Goal: Task Accomplishment & Management: Use online tool/utility

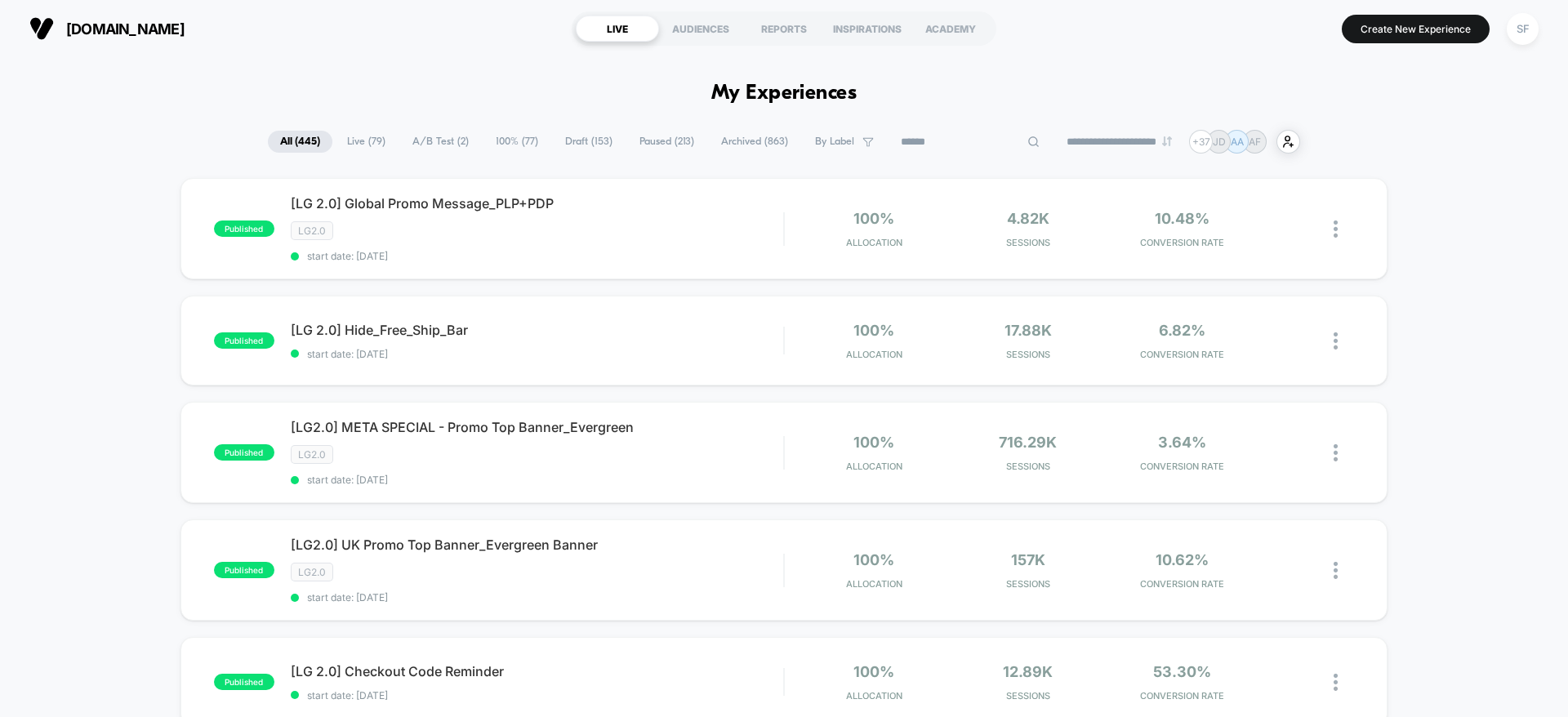
click at [947, 140] on input at bounding box center [970, 141] width 163 height 19
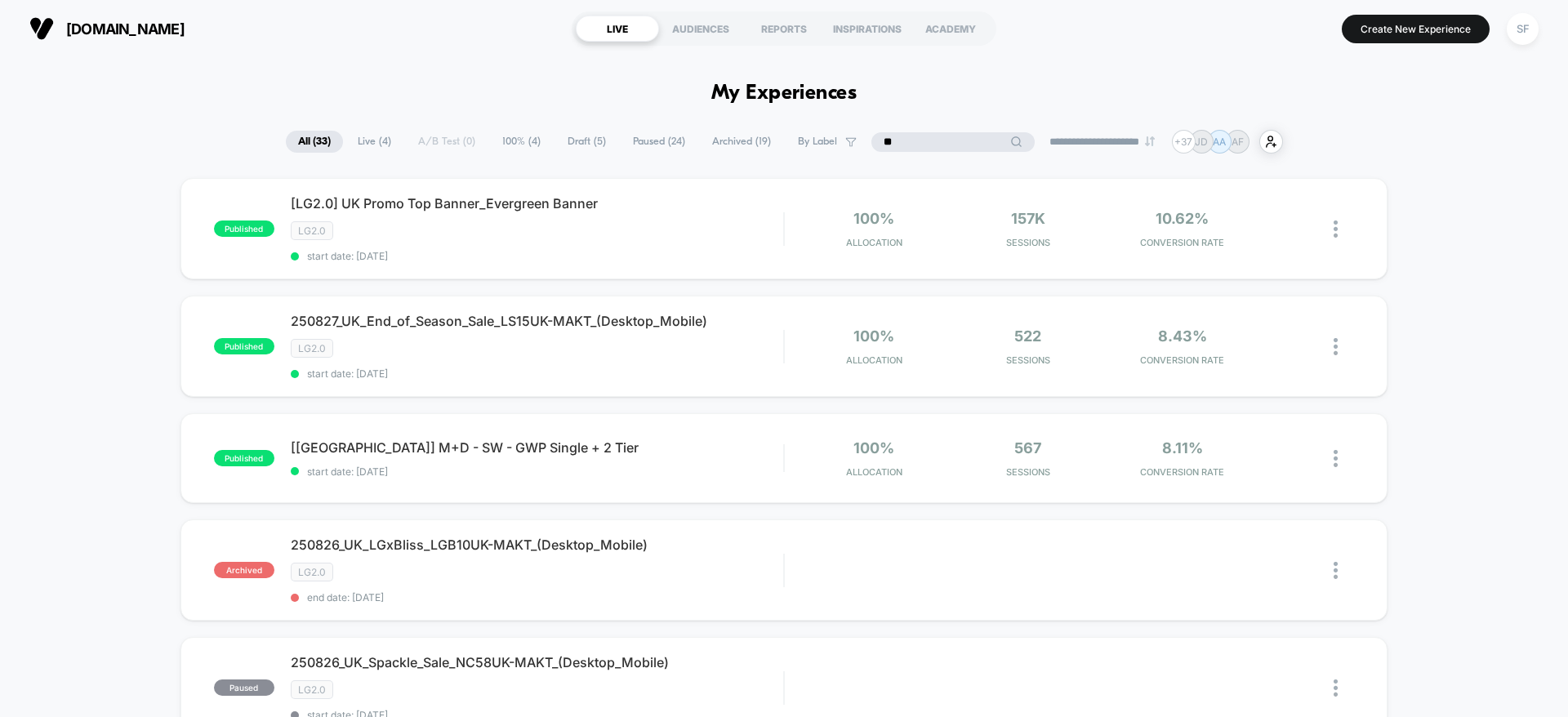
scroll to position [66, 0]
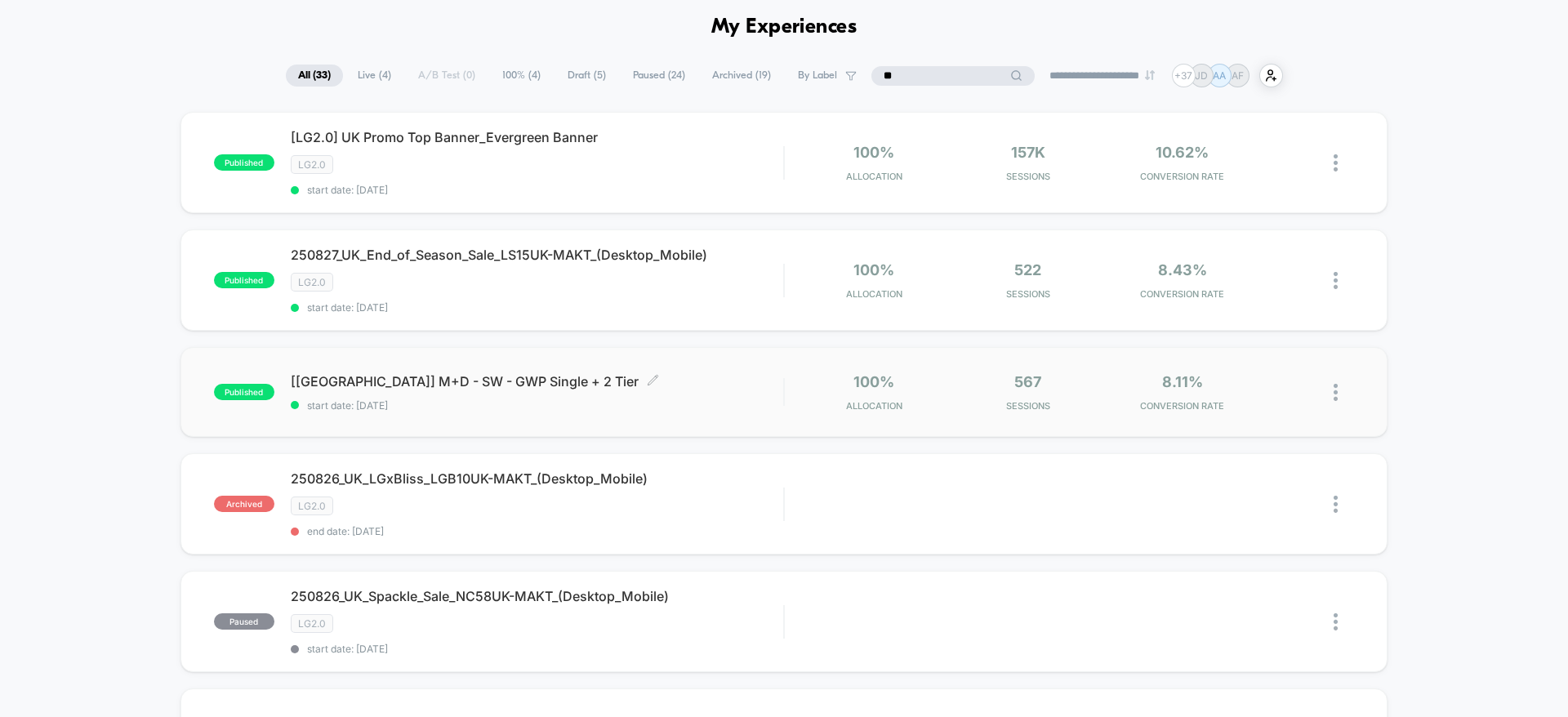
type input "**"
click at [617, 384] on span "[[GEOGRAPHIC_DATA]] M+D - SW - GWP Single + 2 Tier Click to edit experience det…" at bounding box center [536, 382] width 492 height 17
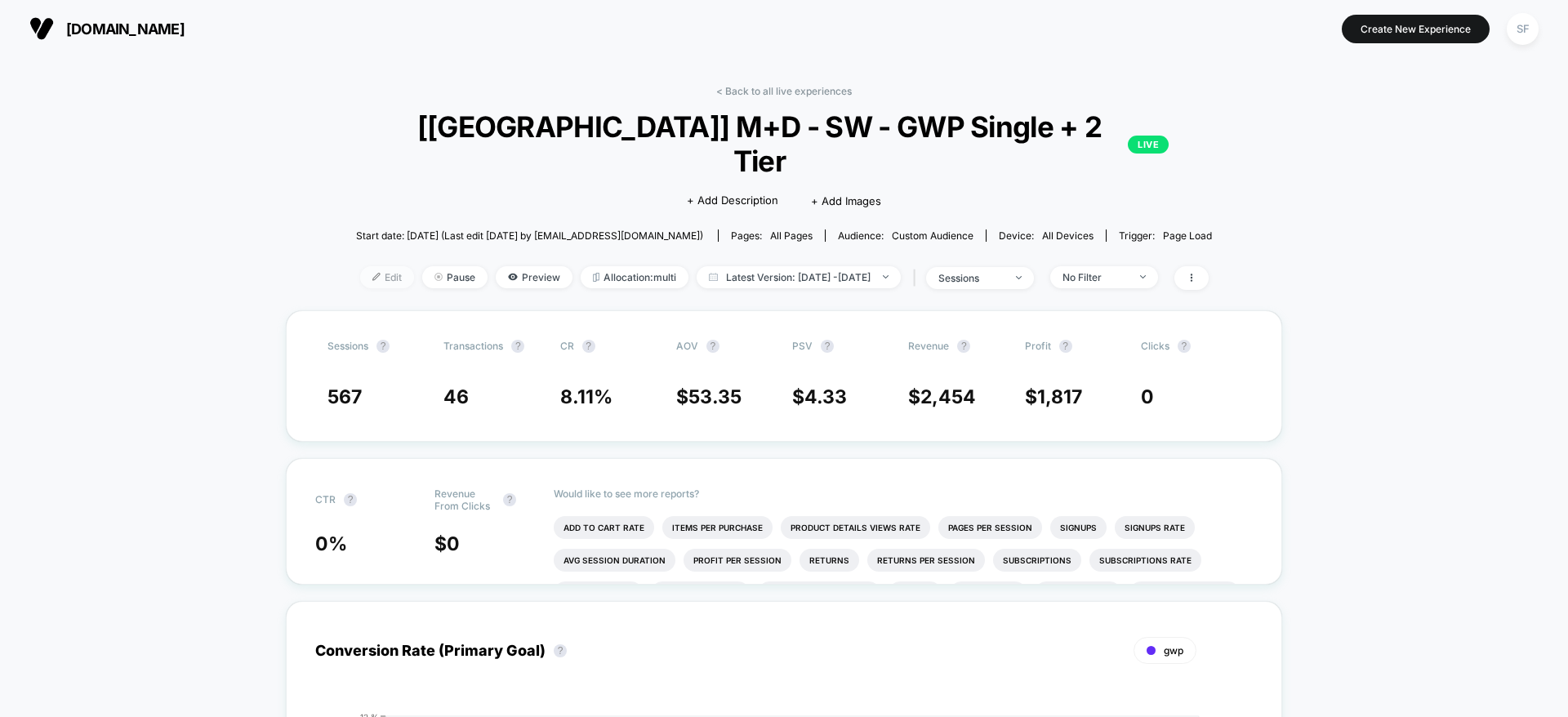
click at [360, 266] on span "Edit" at bounding box center [387, 277] width 53 height 22
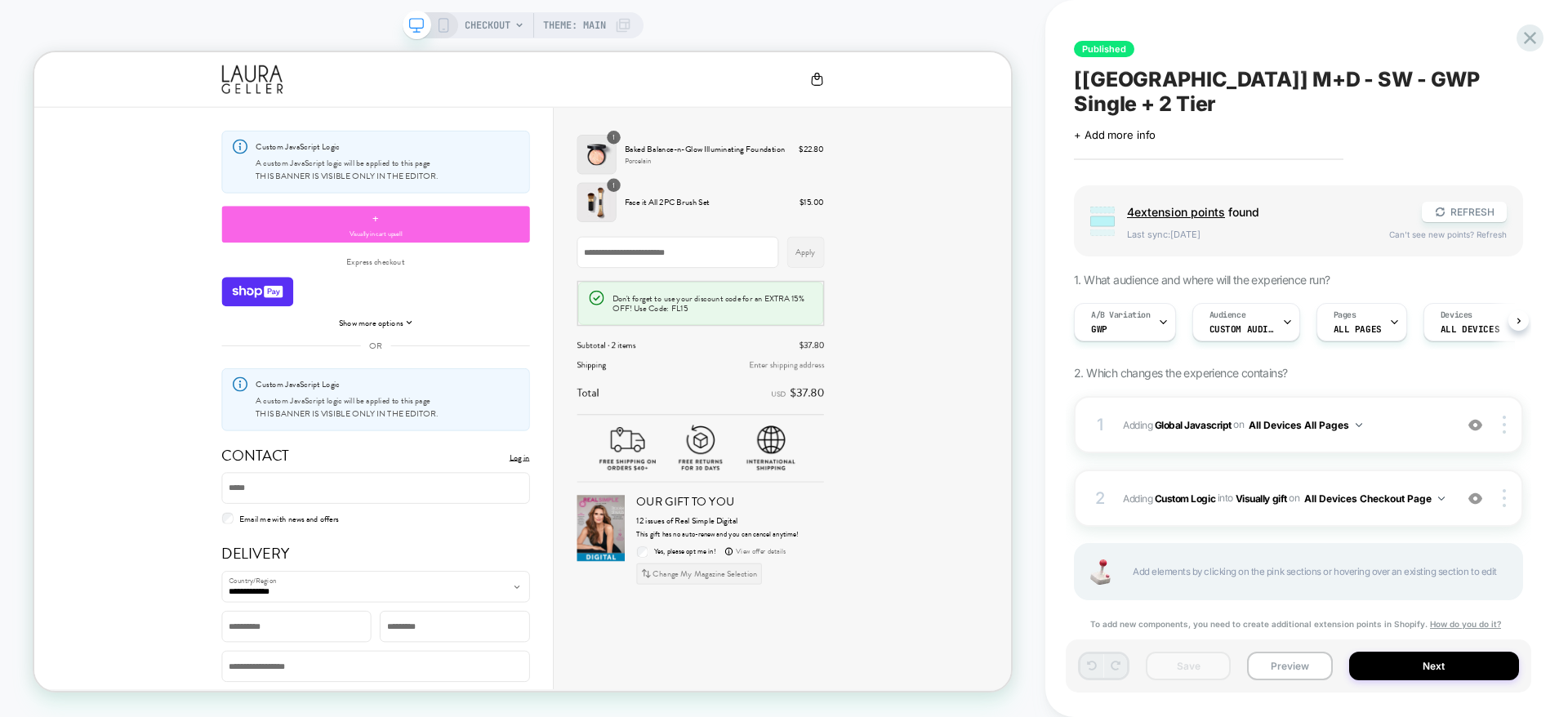
scroll to position [0, 1]
click at [1410, 415] on span "Adding Global Javascript on All Devices All Pages" at bounding box center [1284, 425] width 323 height 20
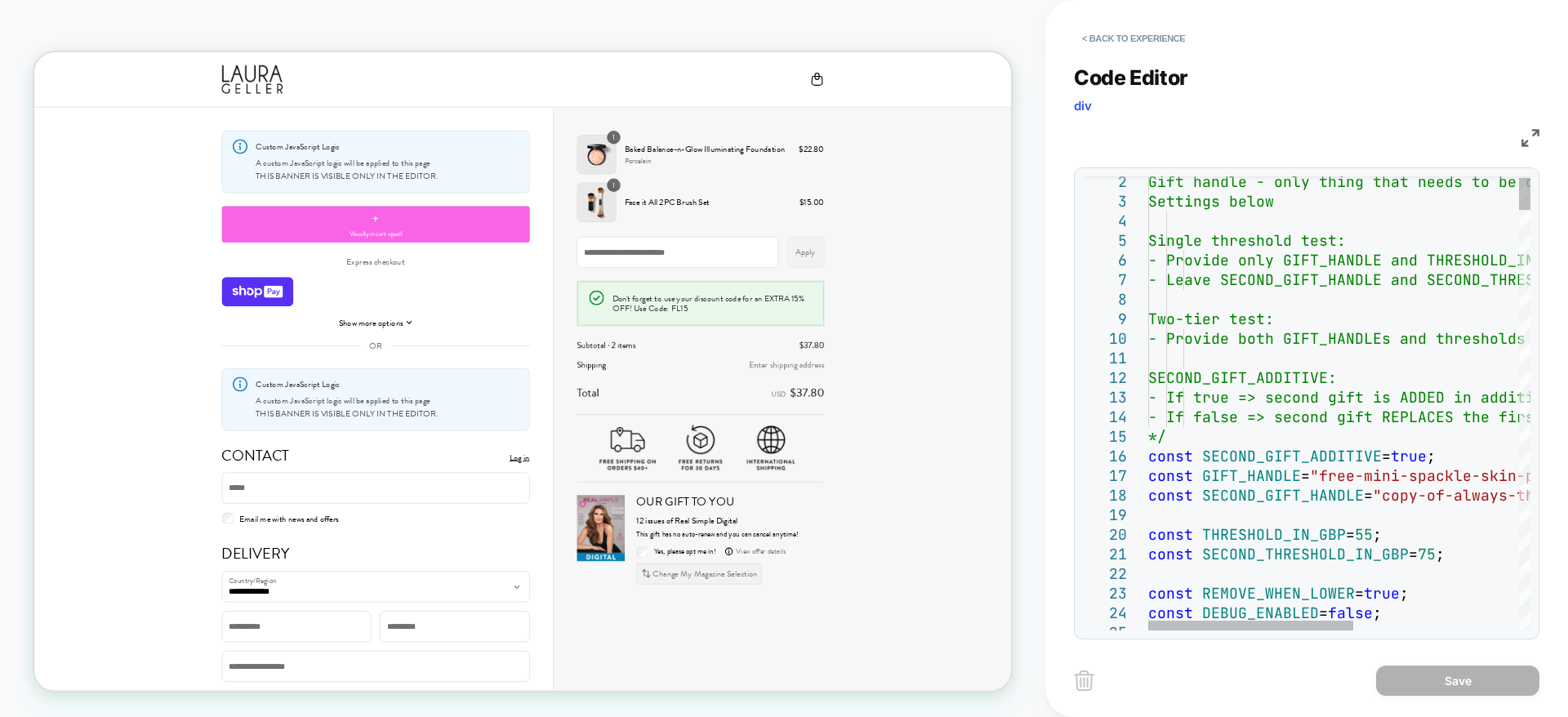
scroll to position [0, 0]
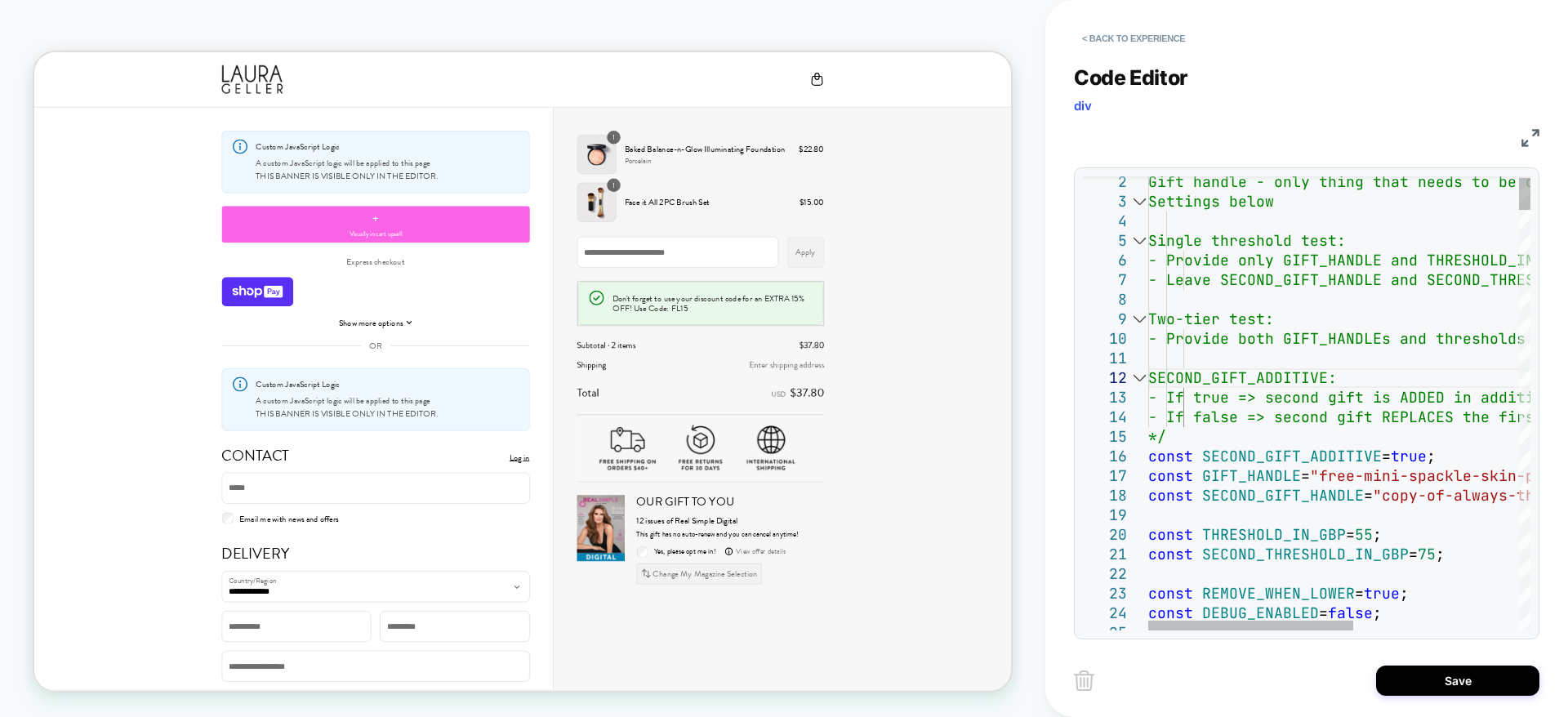
click at [1140, 381] on div at bounding box center [1138, 377] width 21 height 19
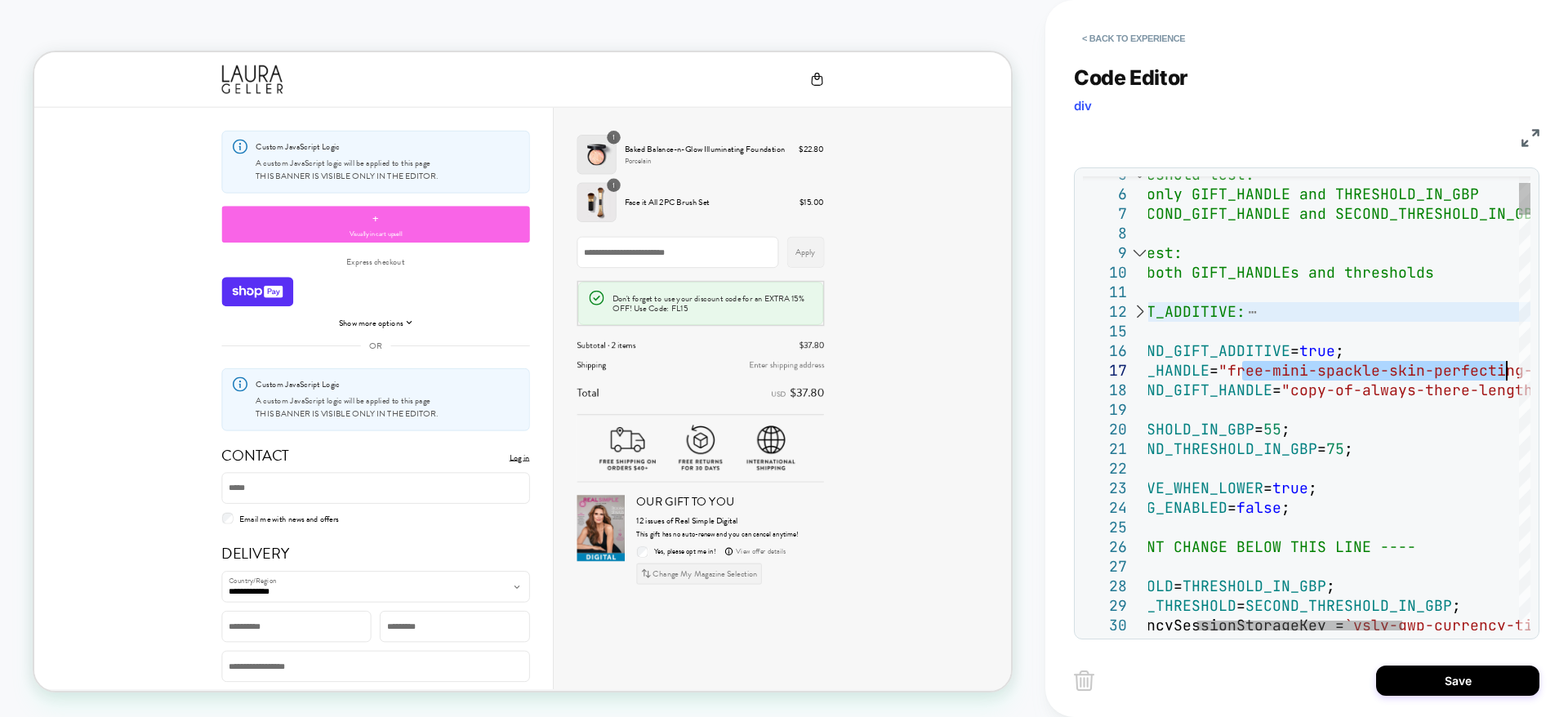
type textarea "**********"
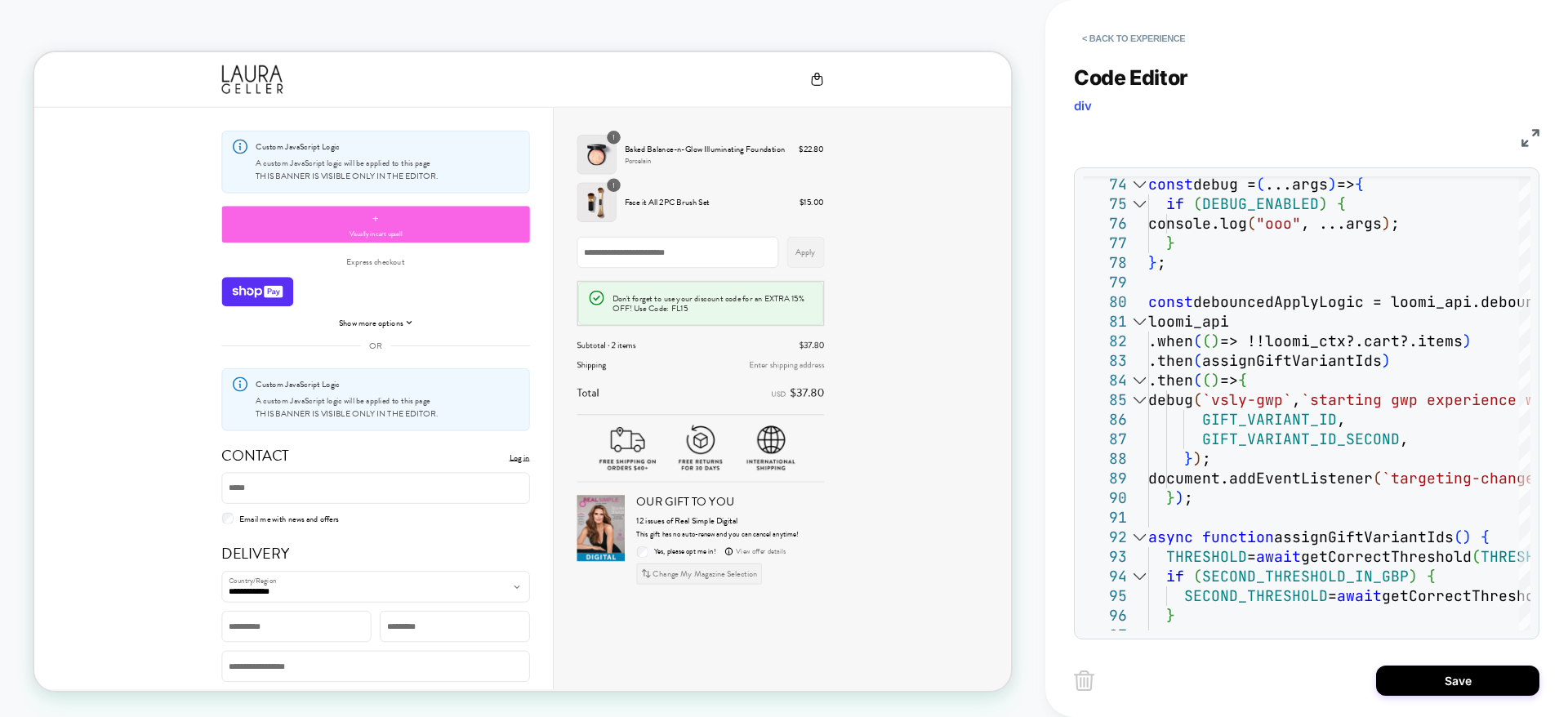
click at [1527, 138] on img at bounding box center [1529, 137] width 18 height 18
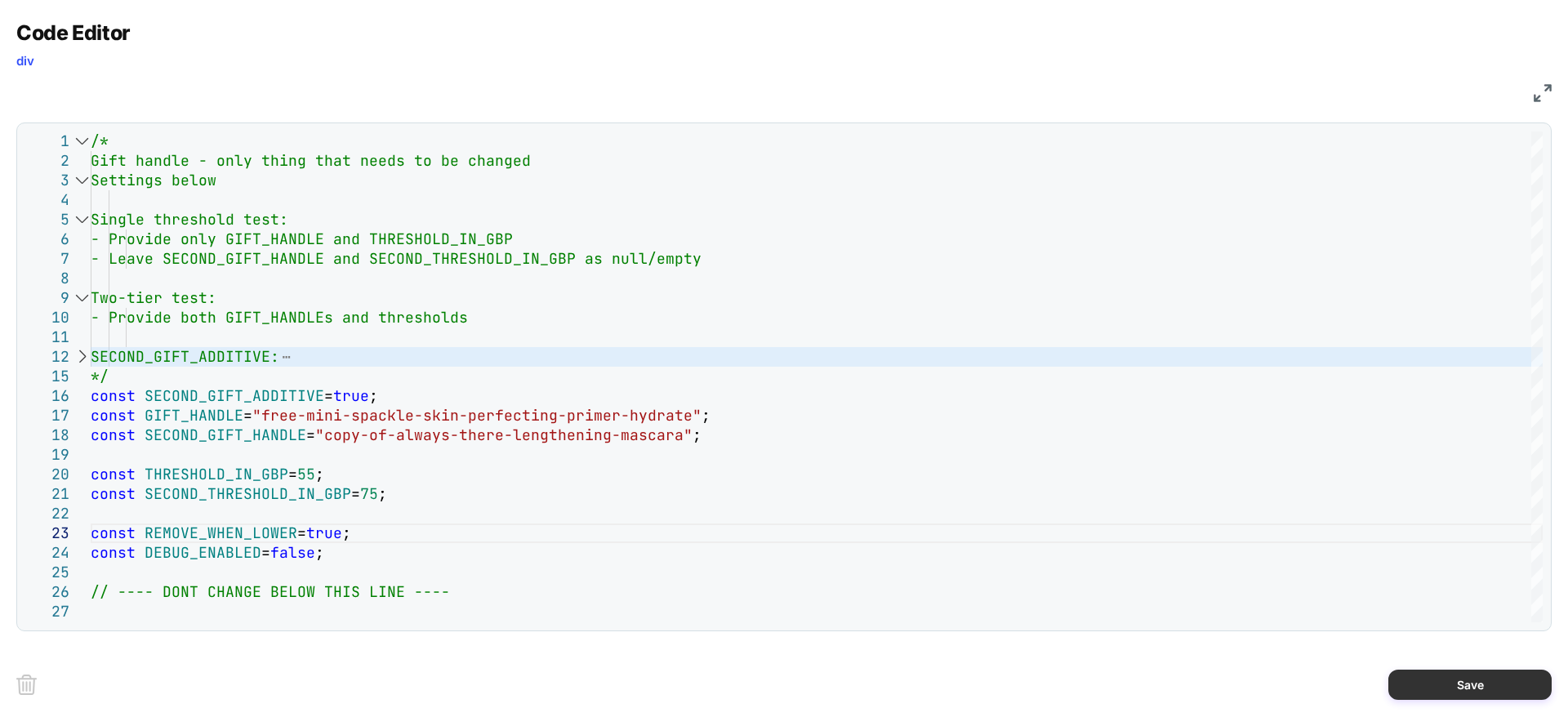
click at [1420, 681] on button "Save" at bounding box center [1469, 684] width 163 height 30
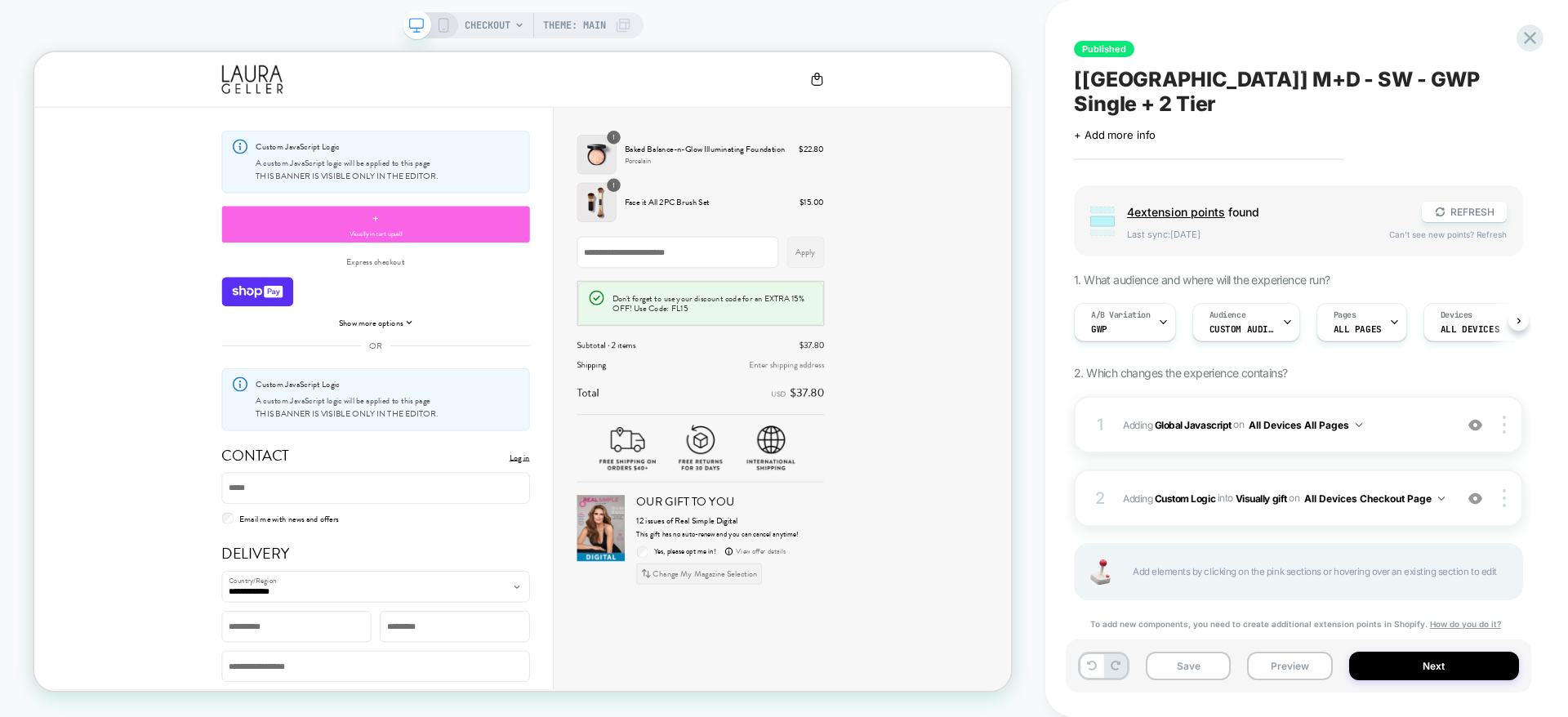
scroll to position [0, 1]
click at [1530, 46] on icon at bounding box center [1530, 38] width 22 height 22
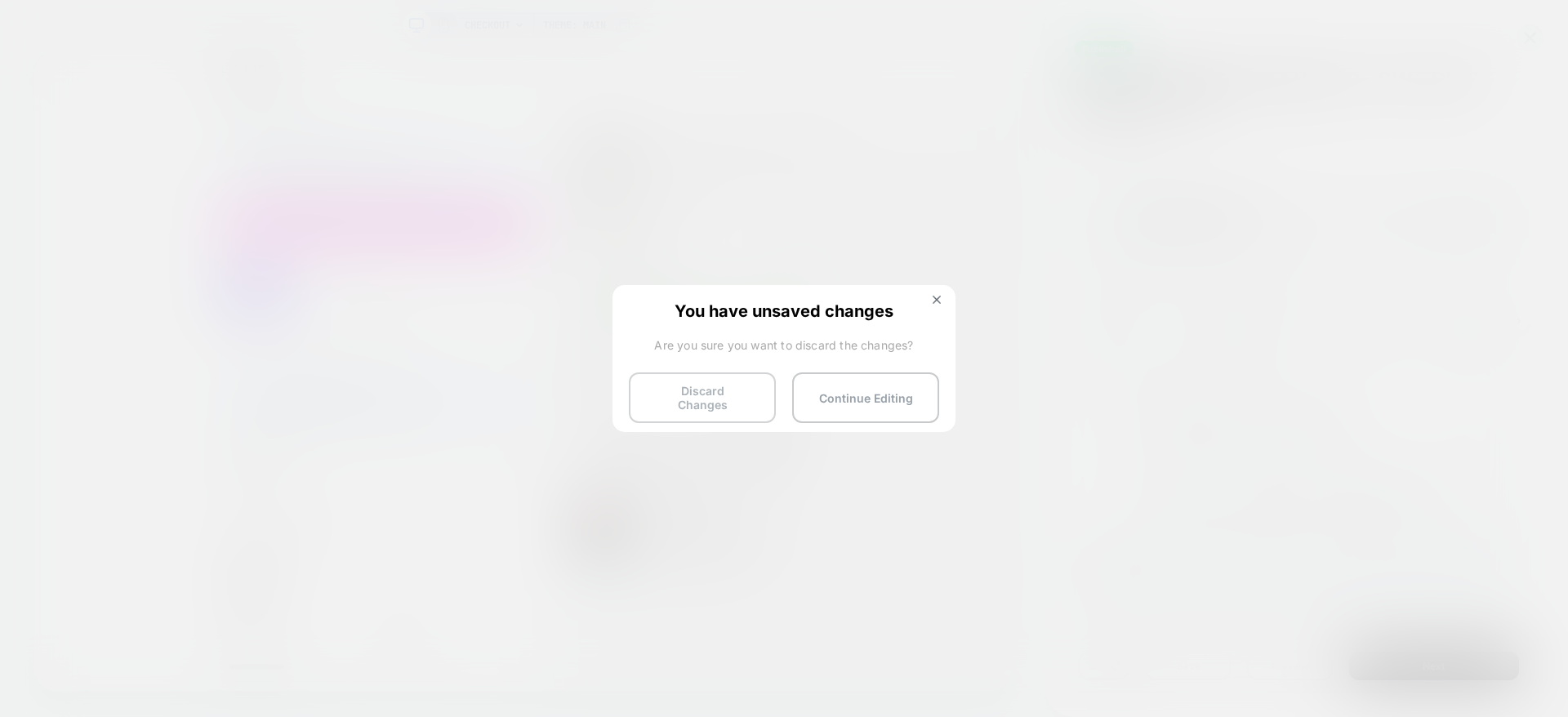
click at [690, 393] on button "Discard Changes" at bounding box center [701, 397] width 147 height 51
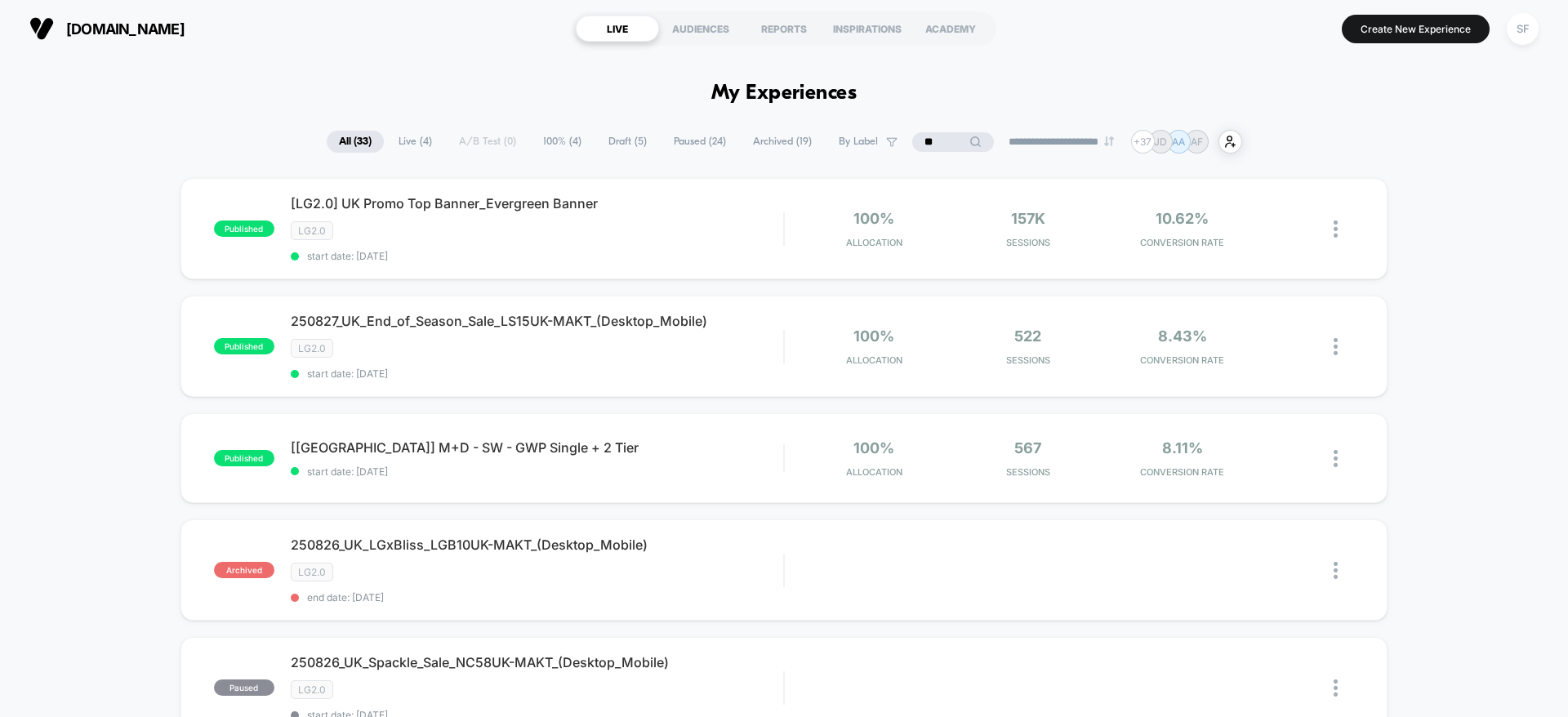
click at [940, 135] on input "**" at bounding box center [952, 141] width 82 height 19
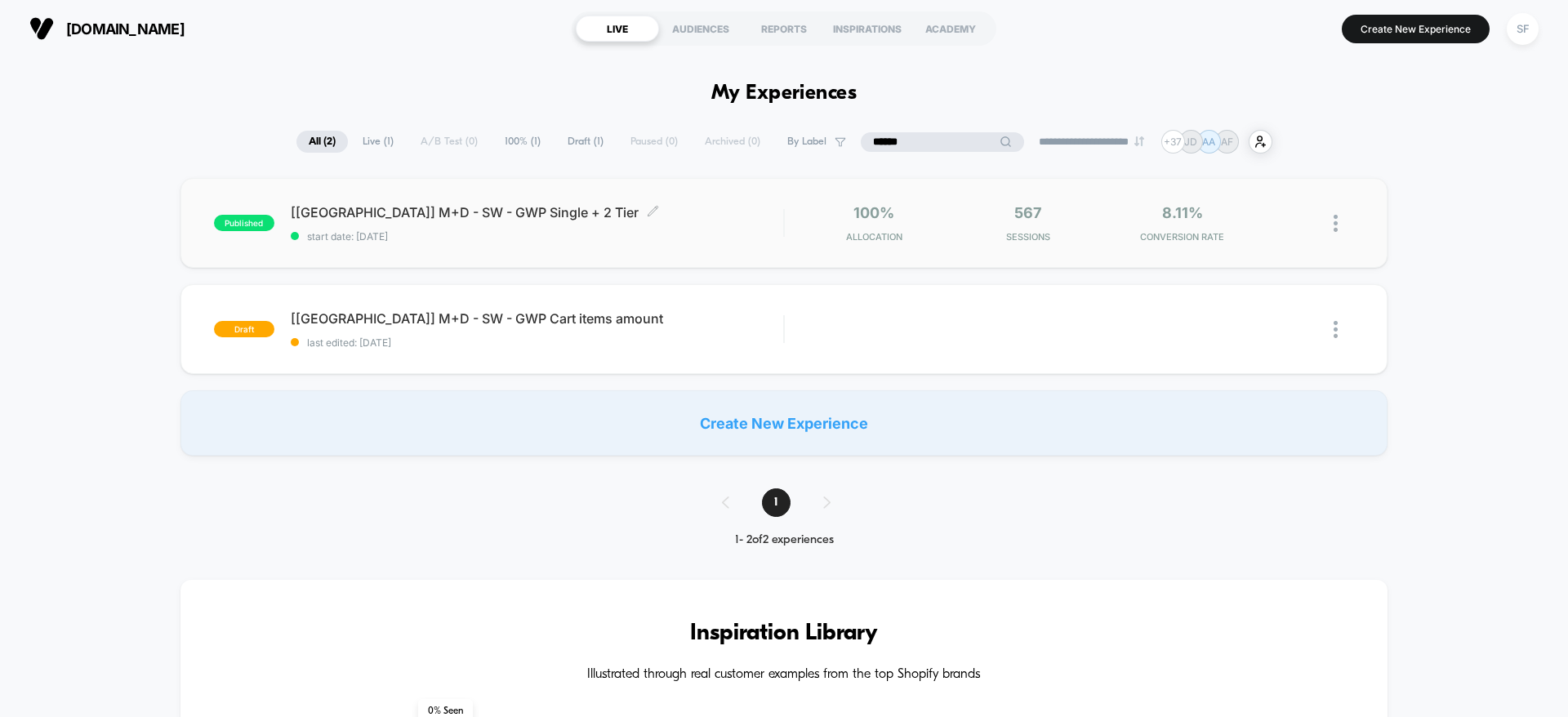
type input "******"
click at [598, 226] on div "[[GEOGRAPHIC_DATA]] M+D - SW - GWP Single + 2 Tier Click to edit experience det…" at bounding box center [536, 223] width 492 height 39
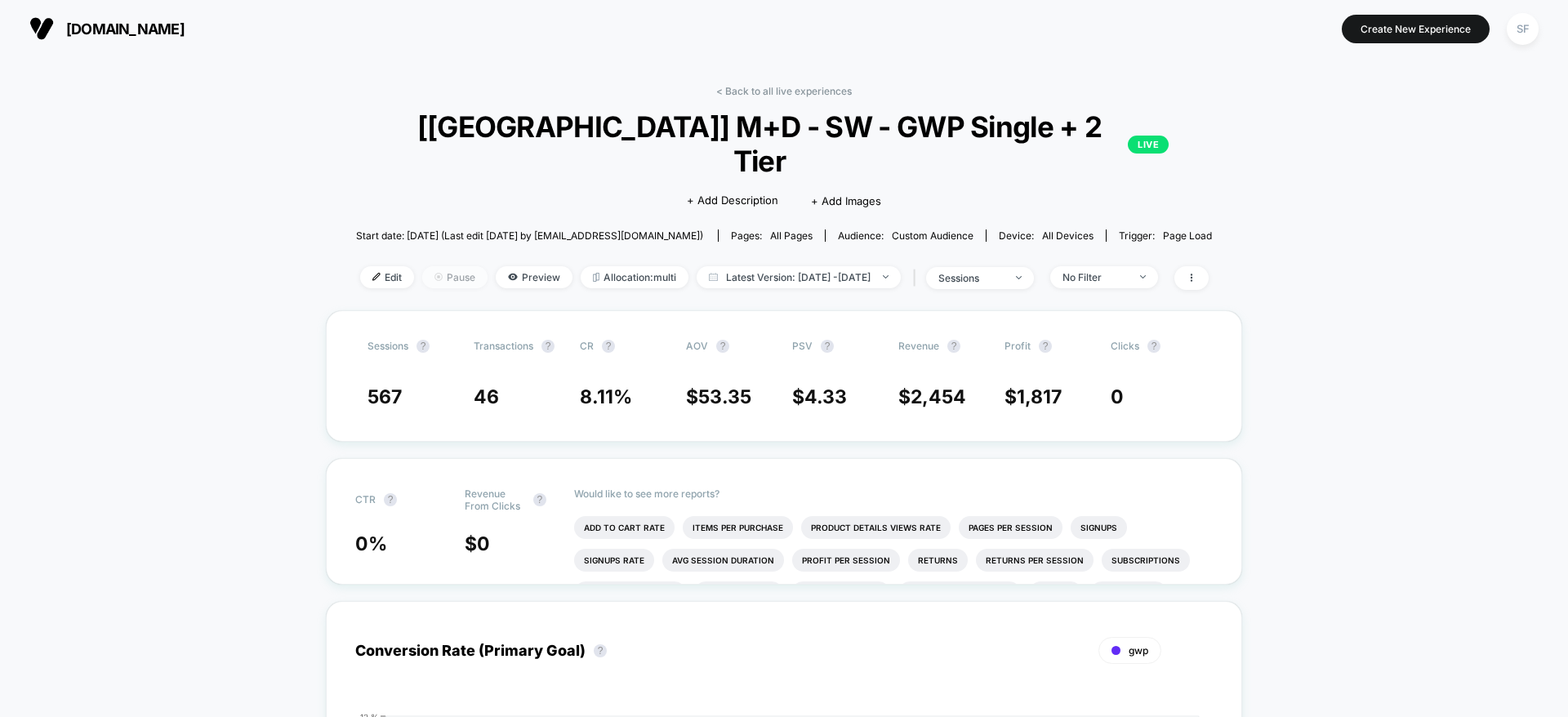
click at [434, 273] on img at bounding box center [438, 276] width 8 height 8
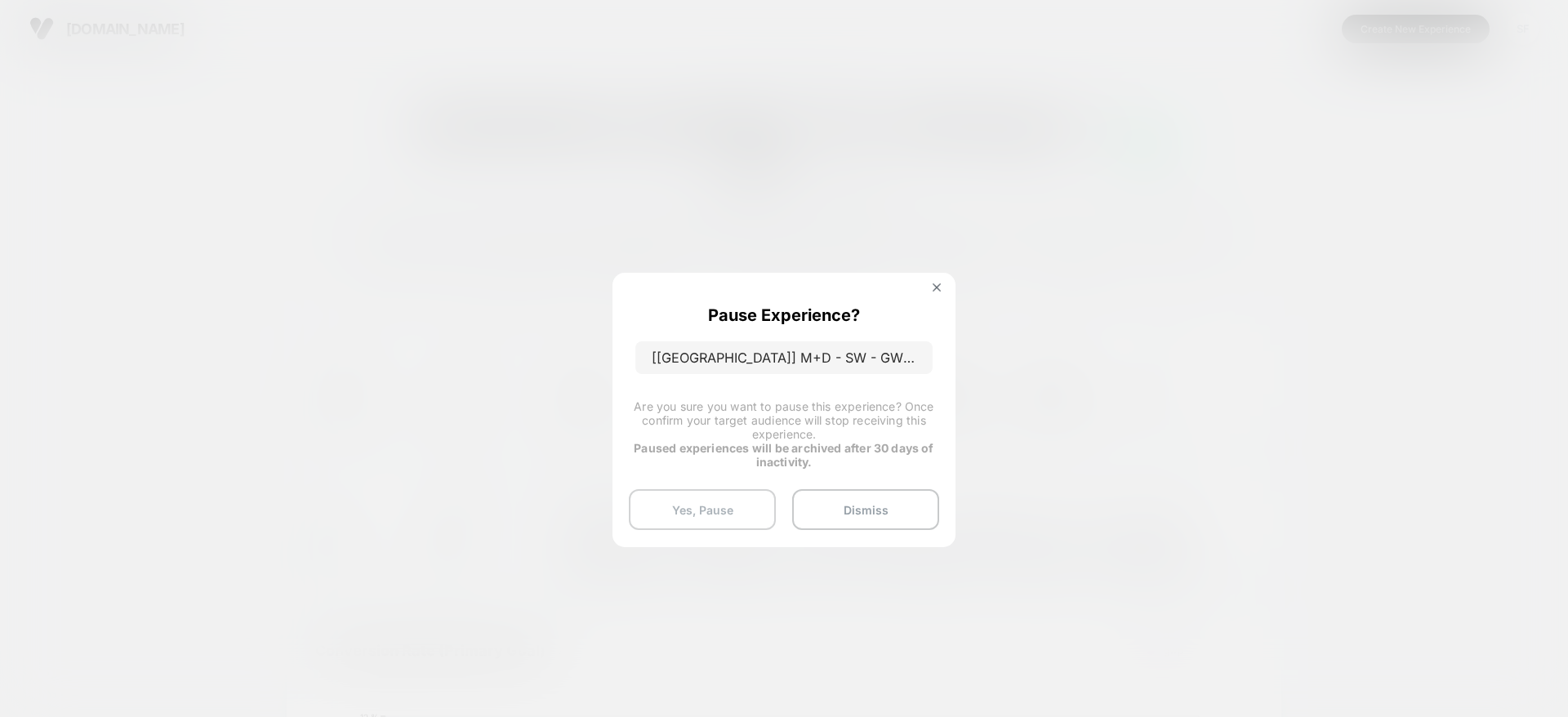
click at [739, 513] on button "Yes, Pause" at bounding box center [701, 510] width 147 height 41
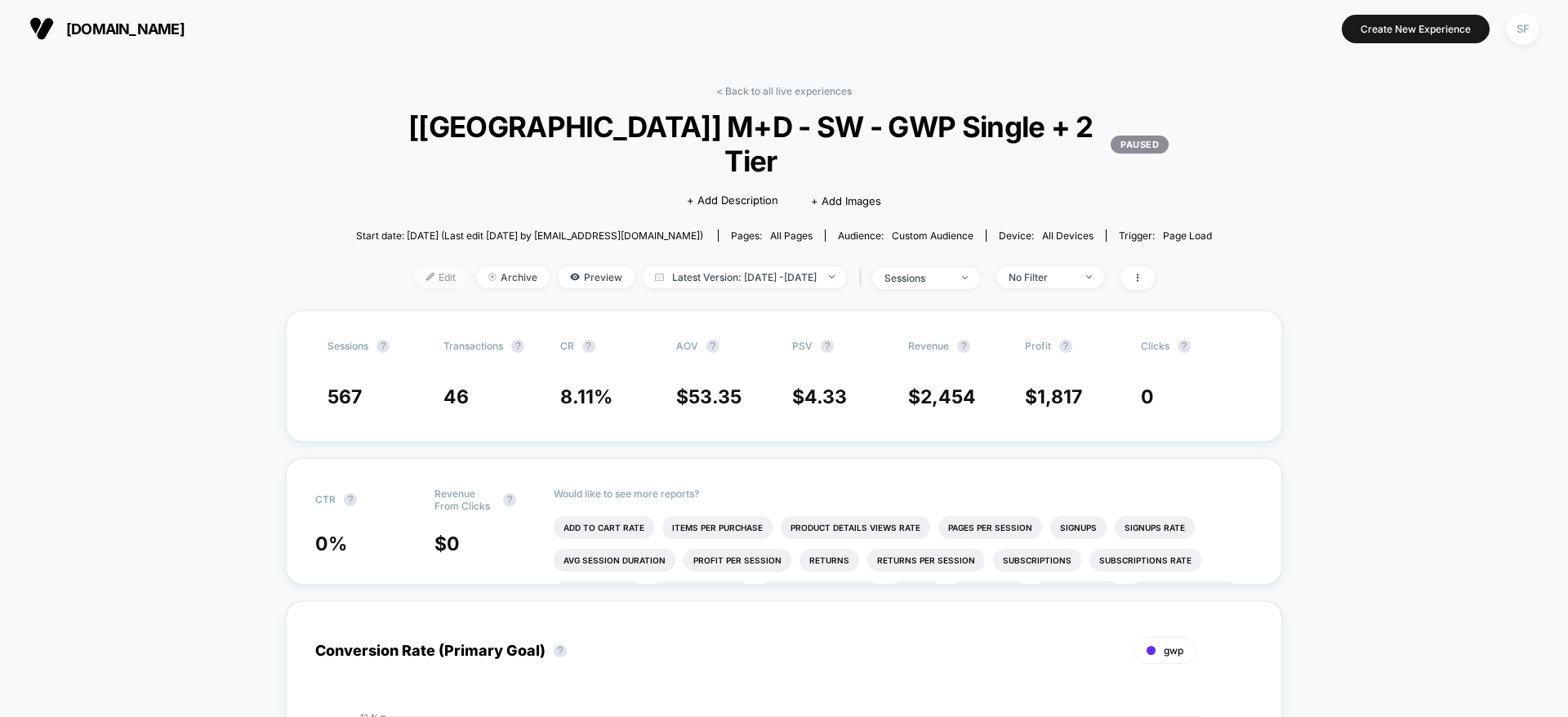
click at [414, 266] on span "Edit" at bounding box center [441, 277] width 53 height 22
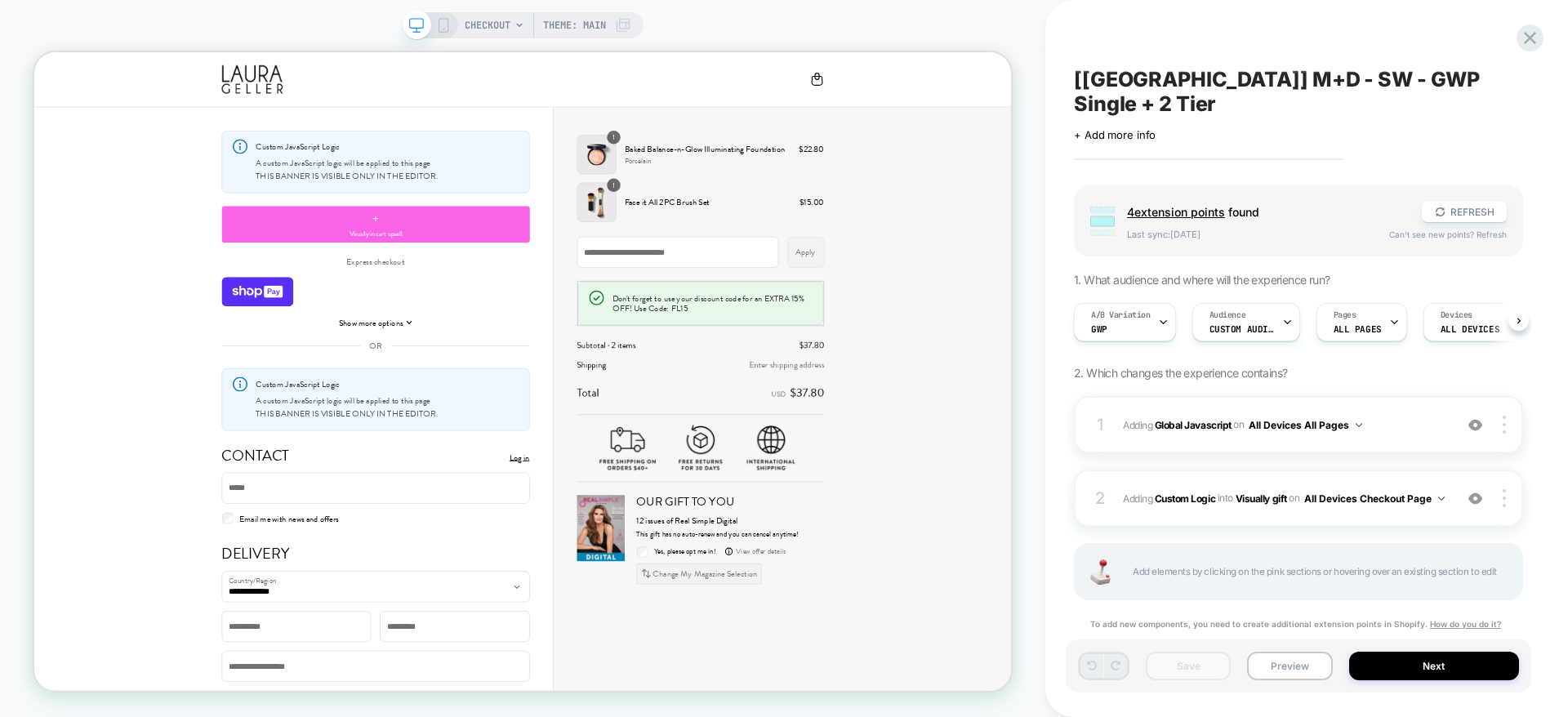
scroll to position [0, 1]
click at [1249, 323] on span "Custom Audience" at bounding box center [1241, 329] width 65 height 11
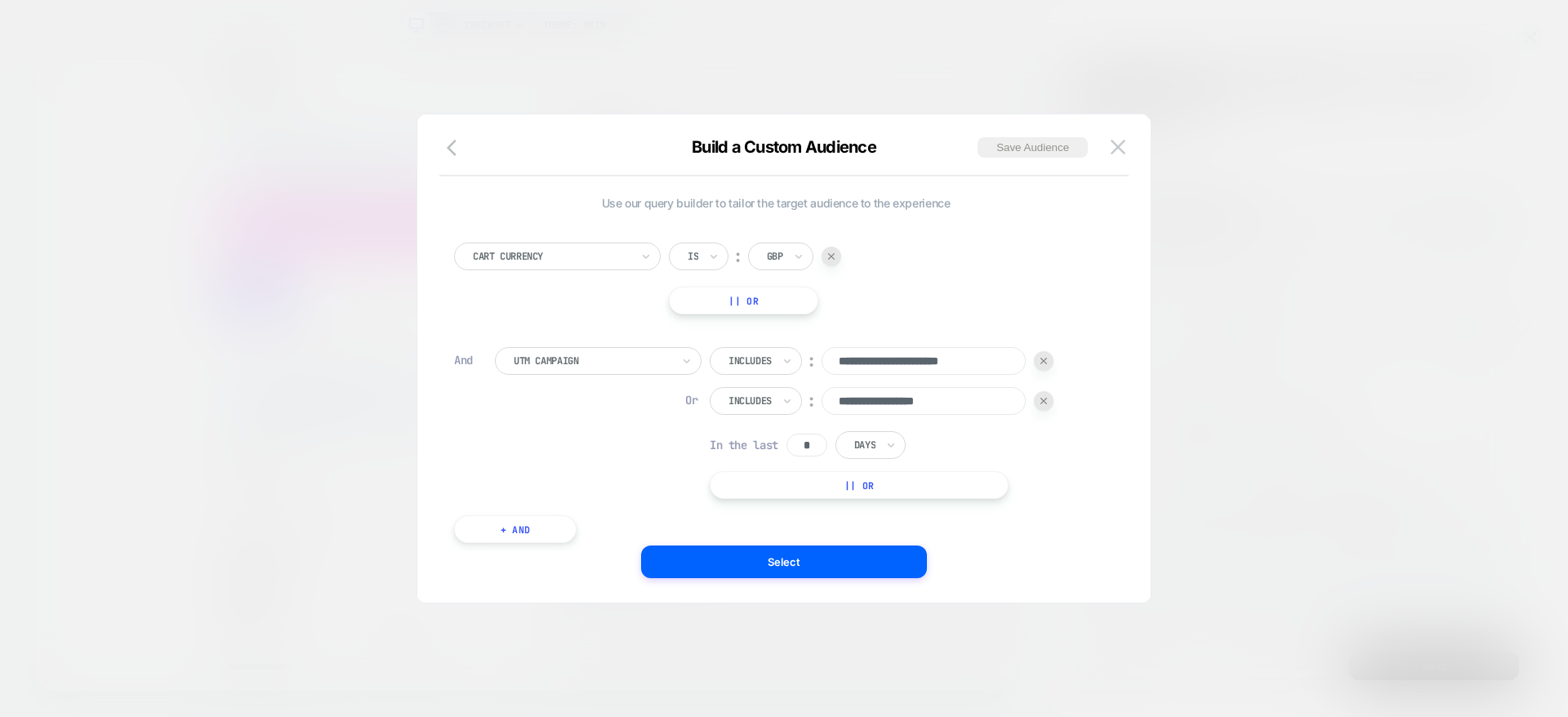
drag, startPoint x: 967, startPoint y: 398, endPoint x: 774, endPoint y: 401, distance: 193.0
click at [774, 401] on div "**********" at bounding box center [881, 401] width 344 height 28
click at [1114, 149] on img at bounding box center [1118, 146] width 15 height 14
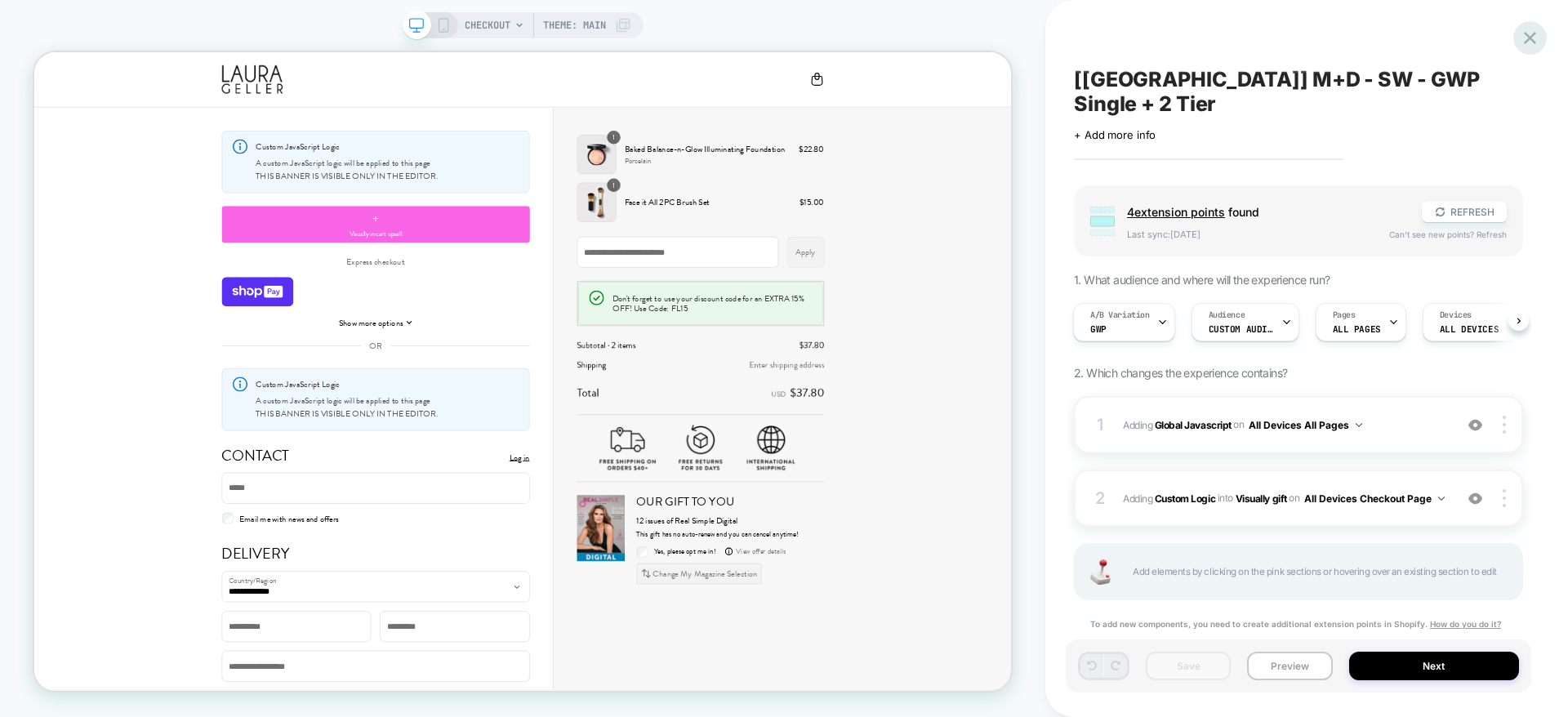
click at [1528, 37] on icon at bounding box center [1529, 38] width 12 height 12
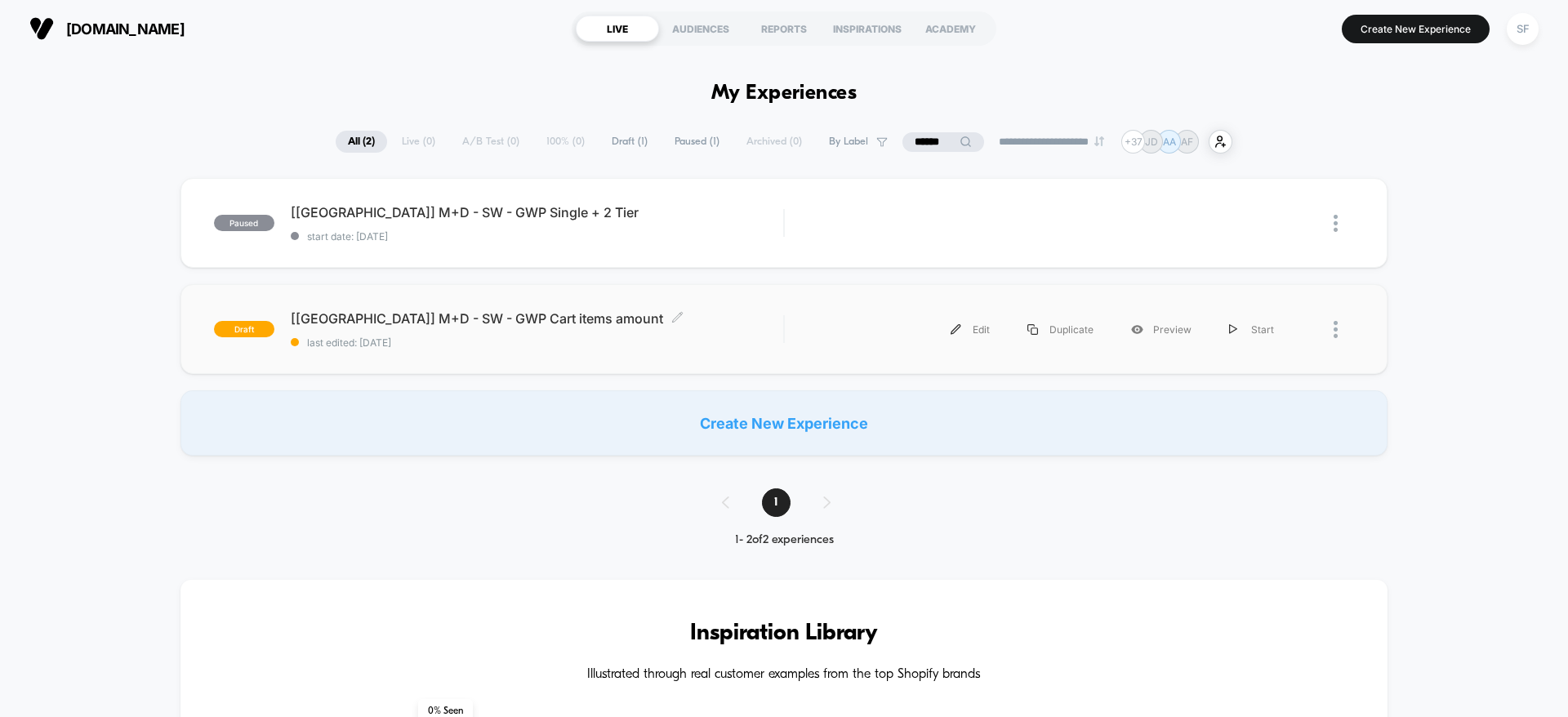
click at [604, 318] on span "[[GEOGRAPHIC_DATA]] M+D - SW - GWP Cart items amount Click to edit experience d…" at bounding box center [536, 319] width 492 height 17
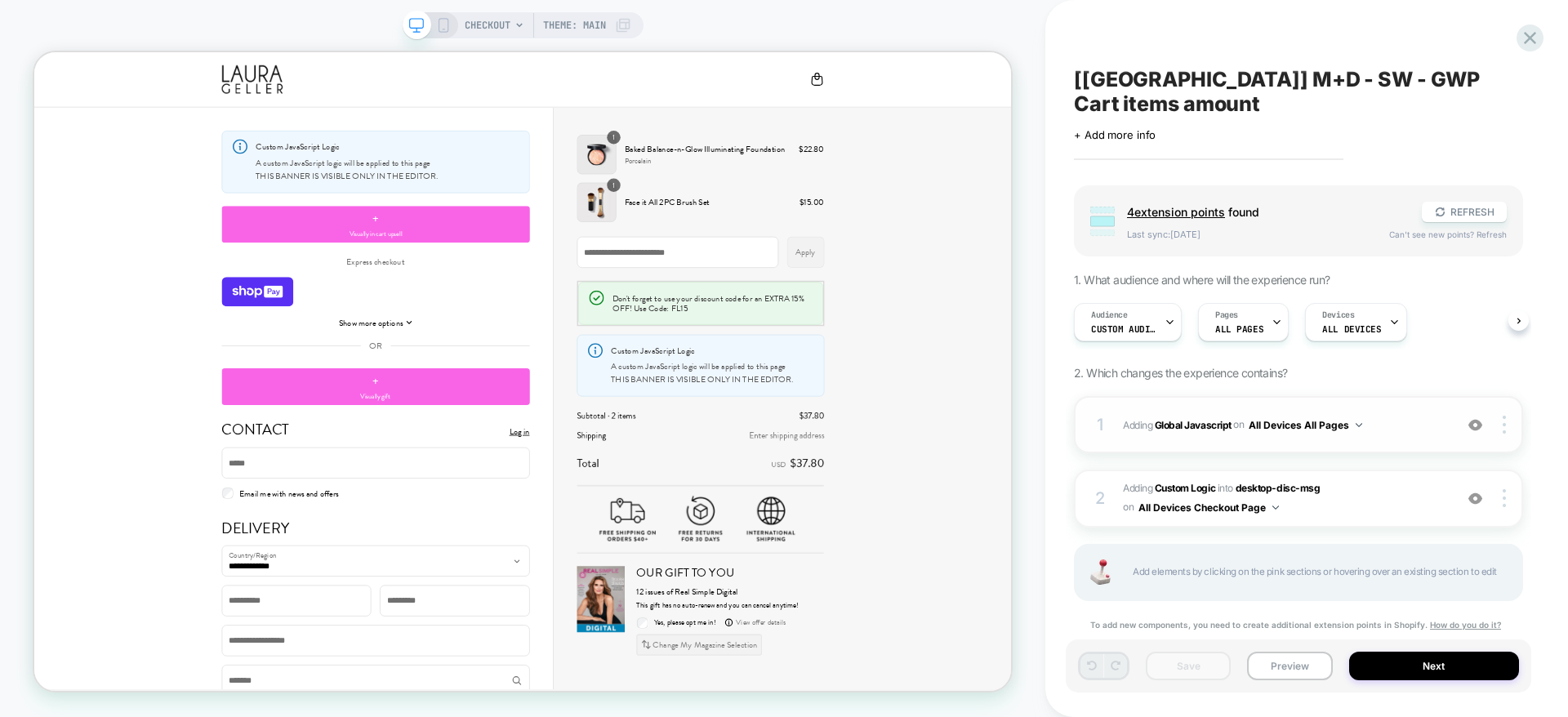
click at [1415, 415] on span "Adding Global Javascript on All Devices All Pages" at bounding box center [1284, 425] width 323 height 20
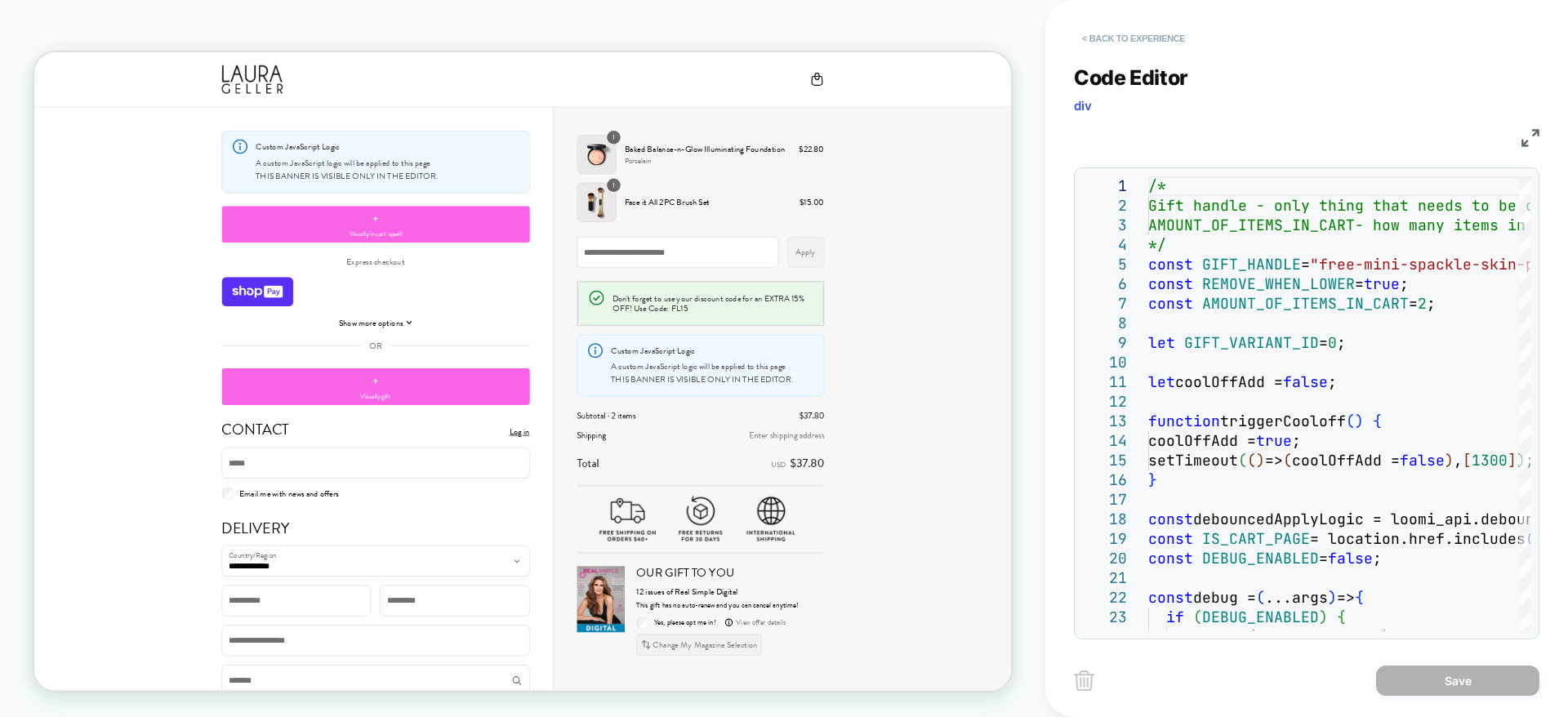
click at [1118, 41] on button "< Back to experience" at bounding box center [1133, 38] width 119 height 26
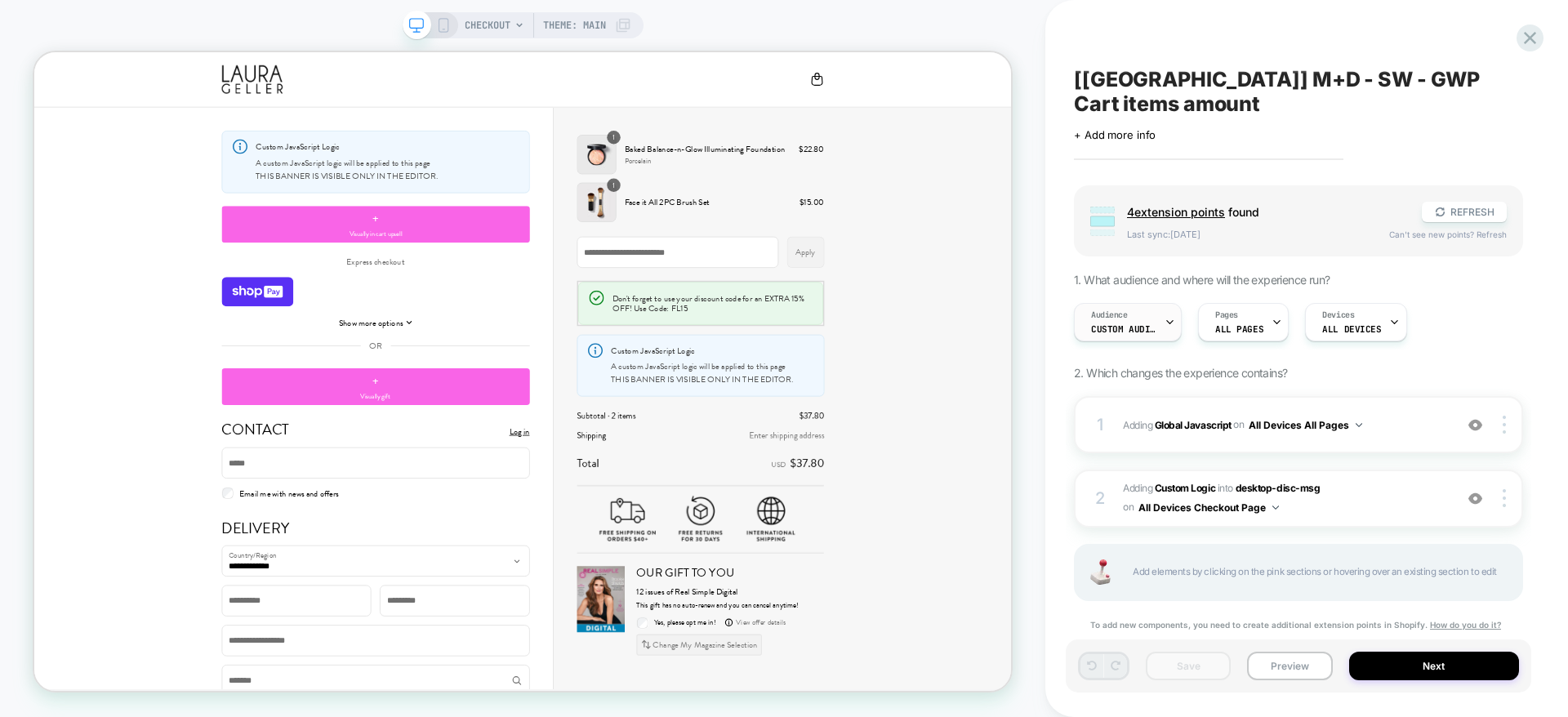
click at [1140, 304] on div "Audience Custom Audience" at bounding box center [1124, 323] width 98 height 37
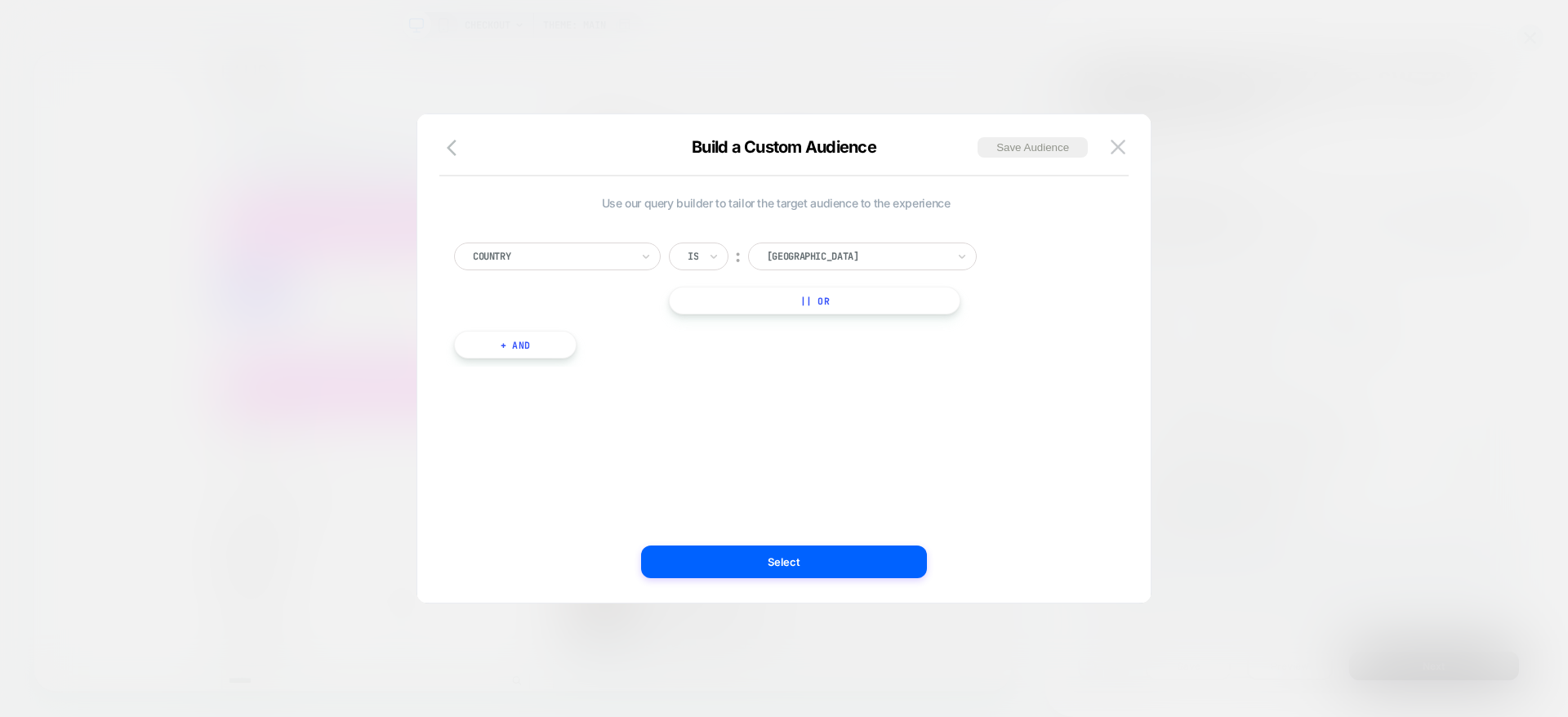
click at [540, 343] on button "+ And" at bounding box center [514, 345] width 123 height 28
click at [625, 374] on div "Predefined Audience" at bounding box center [598, 360] width 206 height 28
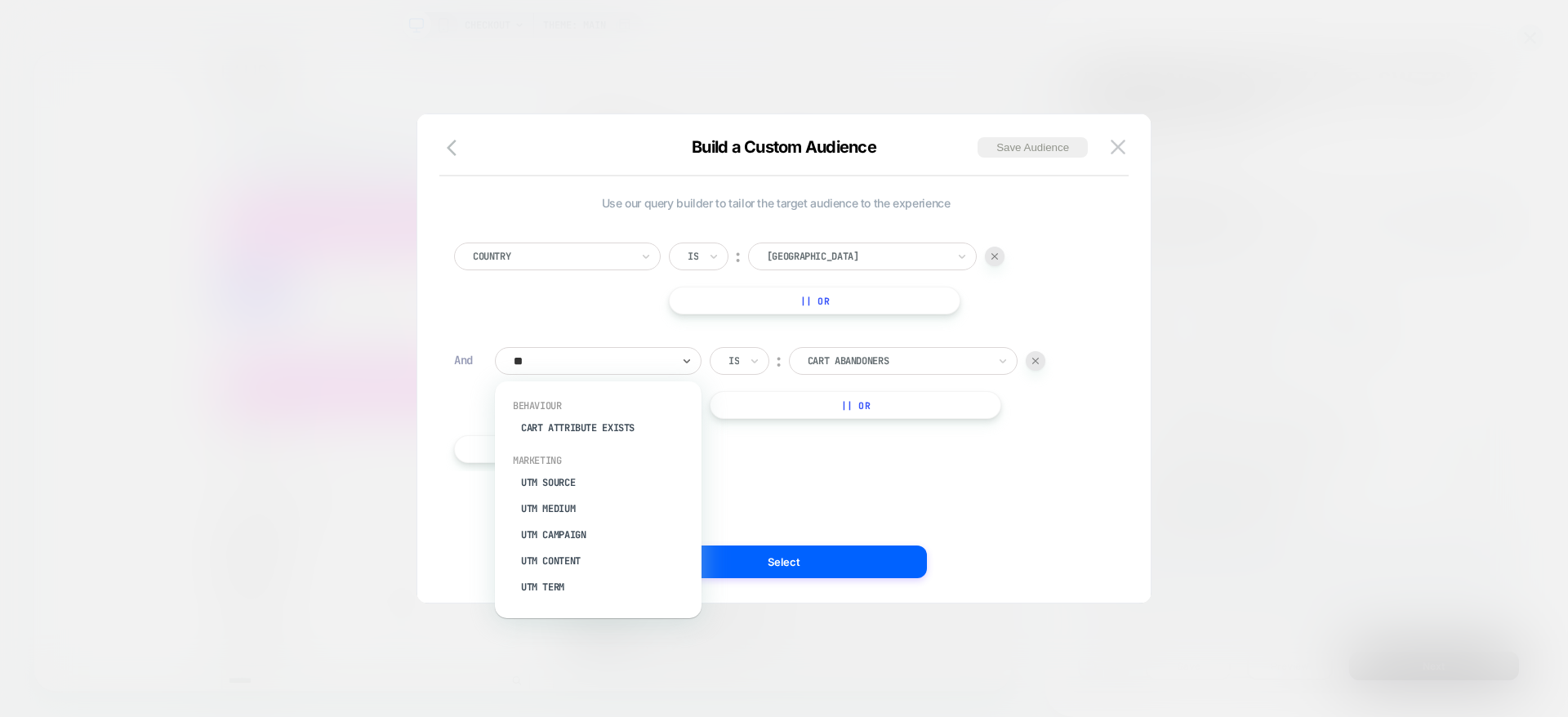
type input "***"
click at [591, 474] on div "UTM Campaign" at bounding box center [606, 480] width 190 height 26
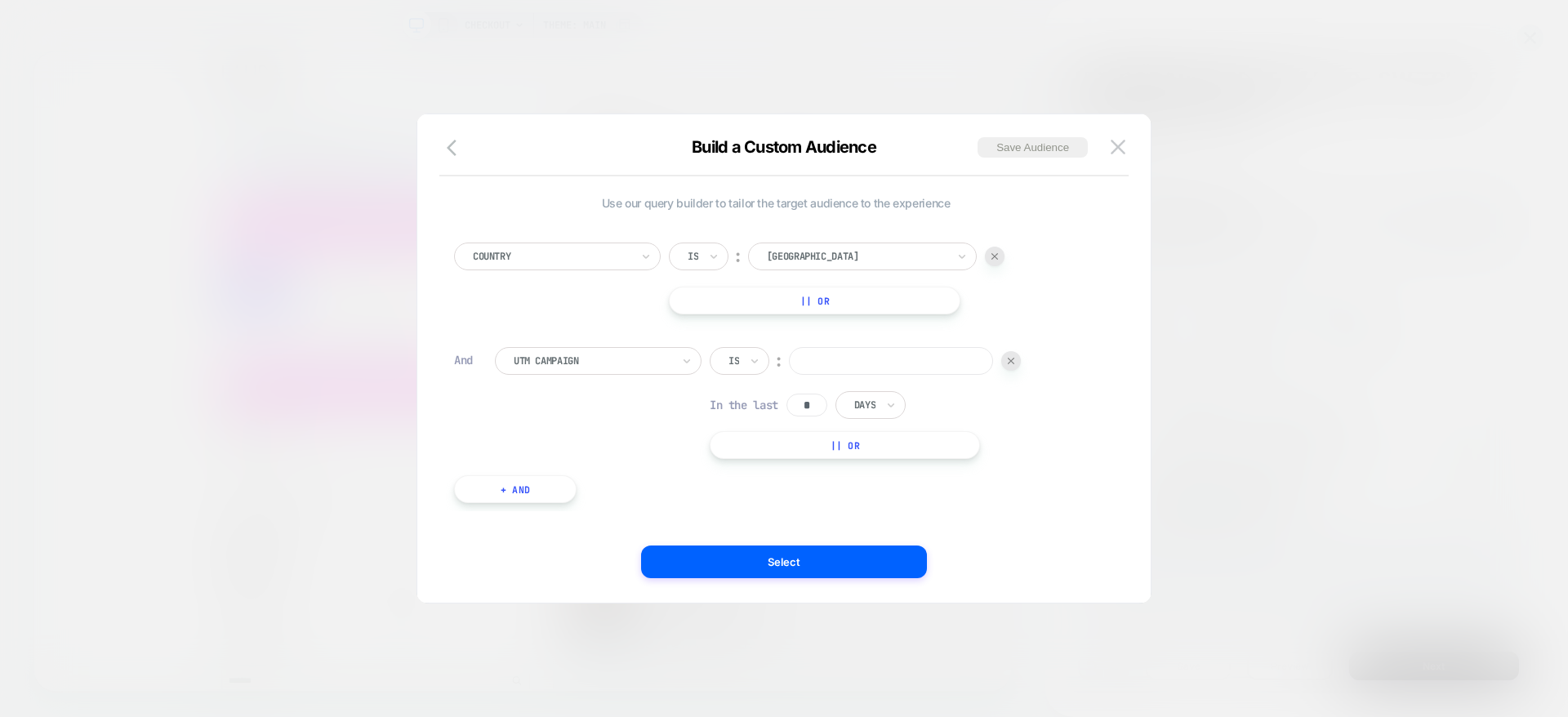
click at [744, 364] on div "Is" at bounding box center [739, 360] width 60 height 28
click at [757, 375] on div "Is ︰ In the last * Days || Or" at bounding box center [865, 402] width 311 height 112
click at [754, 362] on icon at bounding box center [754, 361] width 11 height 17
click at [773, 455] on div "Includes" at bounding box center [778, 458] width 106 height 26
click at [887, 366] on input at bounding box center [923, 360] width 204 height 28
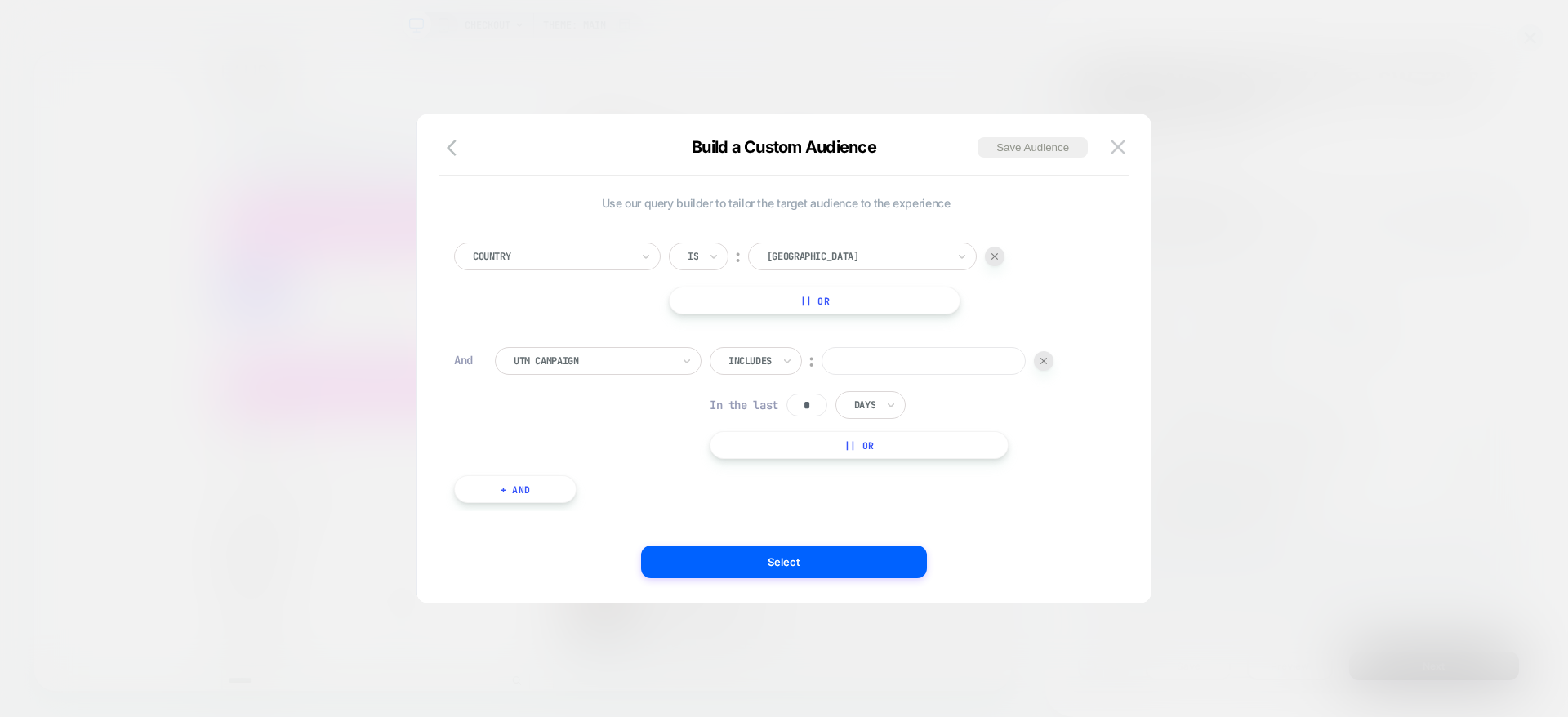
paste input "**********"
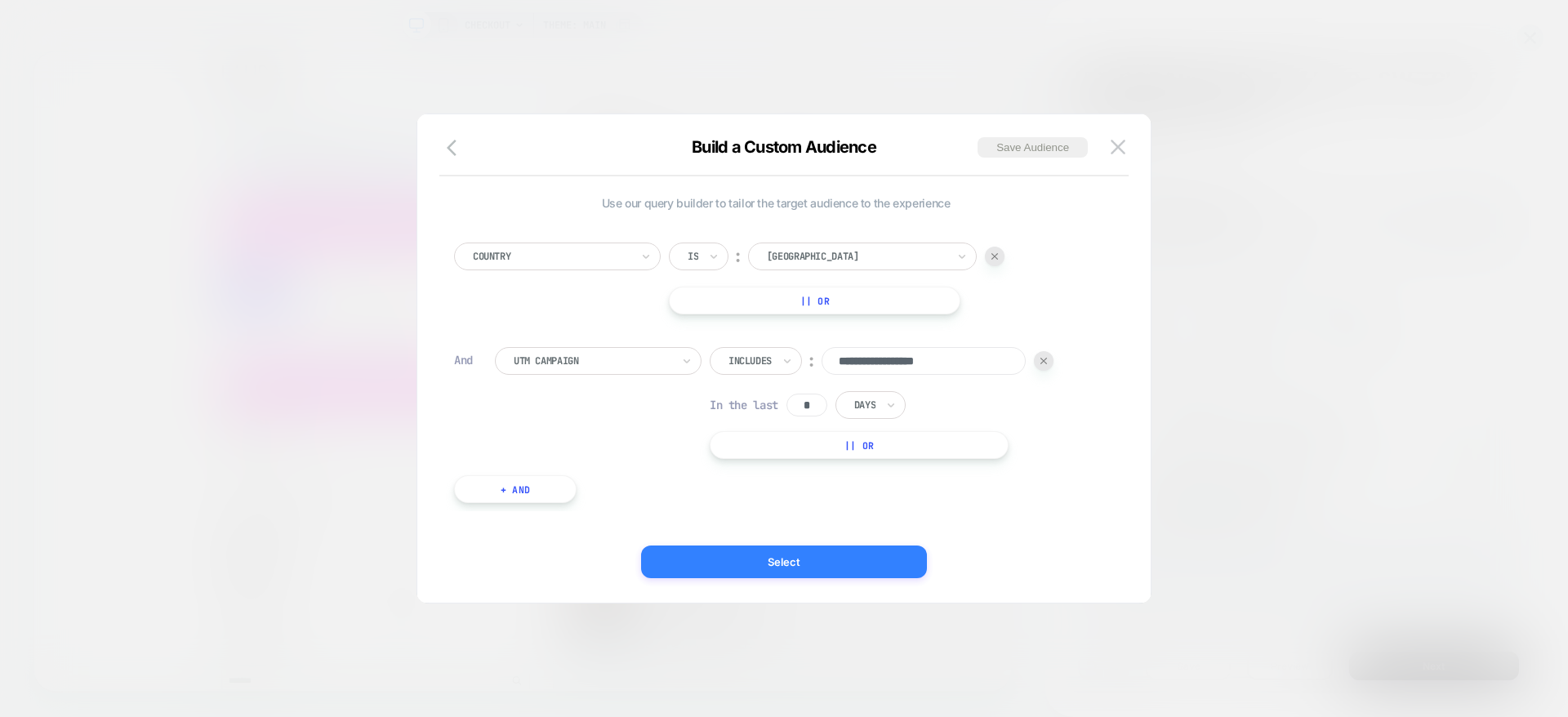
type input "**********"
click at [668, 575] on button "Select" at bounding box center [784, 561] width 286 height 32
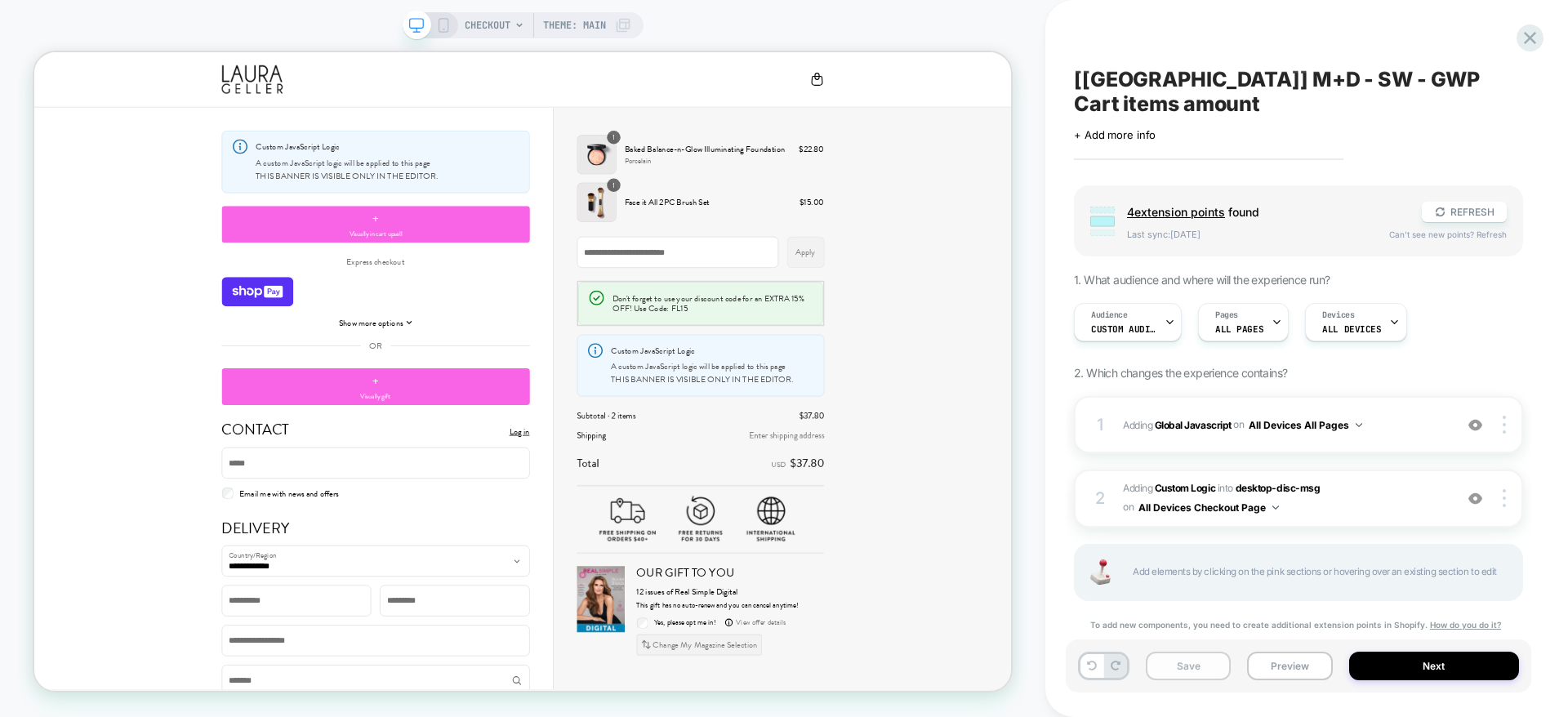
click at [1187, 680] on div "Save Preview Next" at bounding box center [1298, 666] width 466 height 53
click at [1175, 666] on button "Save" at bounding box center [1188, 665] width 85 height 29
click at [1383, 415] on span "Adding Global Javascript on All Devices All Pages" at bounding box center [1284, 425] width 323 height 20
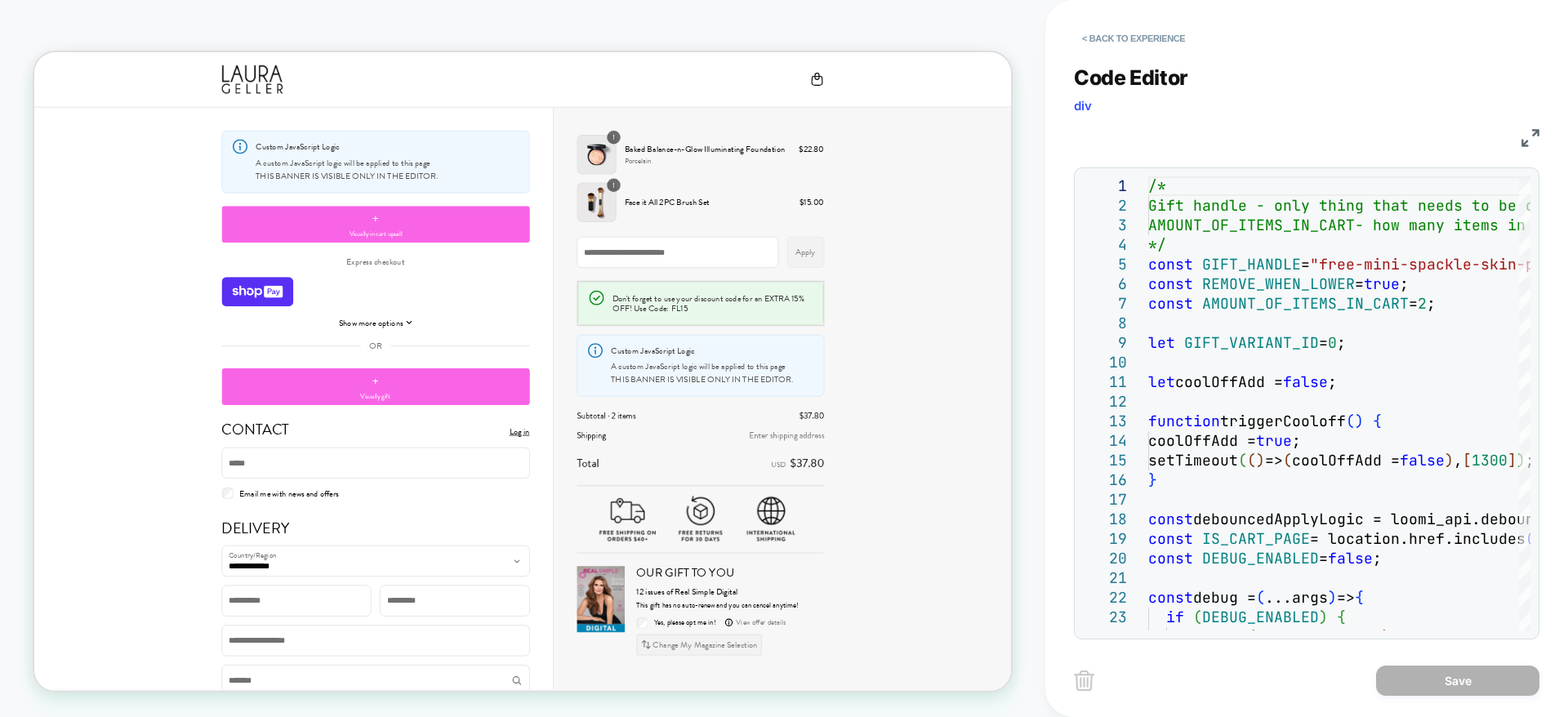
click at [1105, 23] on div "< Back to experience" at bounding box center [1335, 24] width 523 height 49
click at [1113, 42] on button "< Back to experience" at bounding box center [1133, 38] width 119 height 26
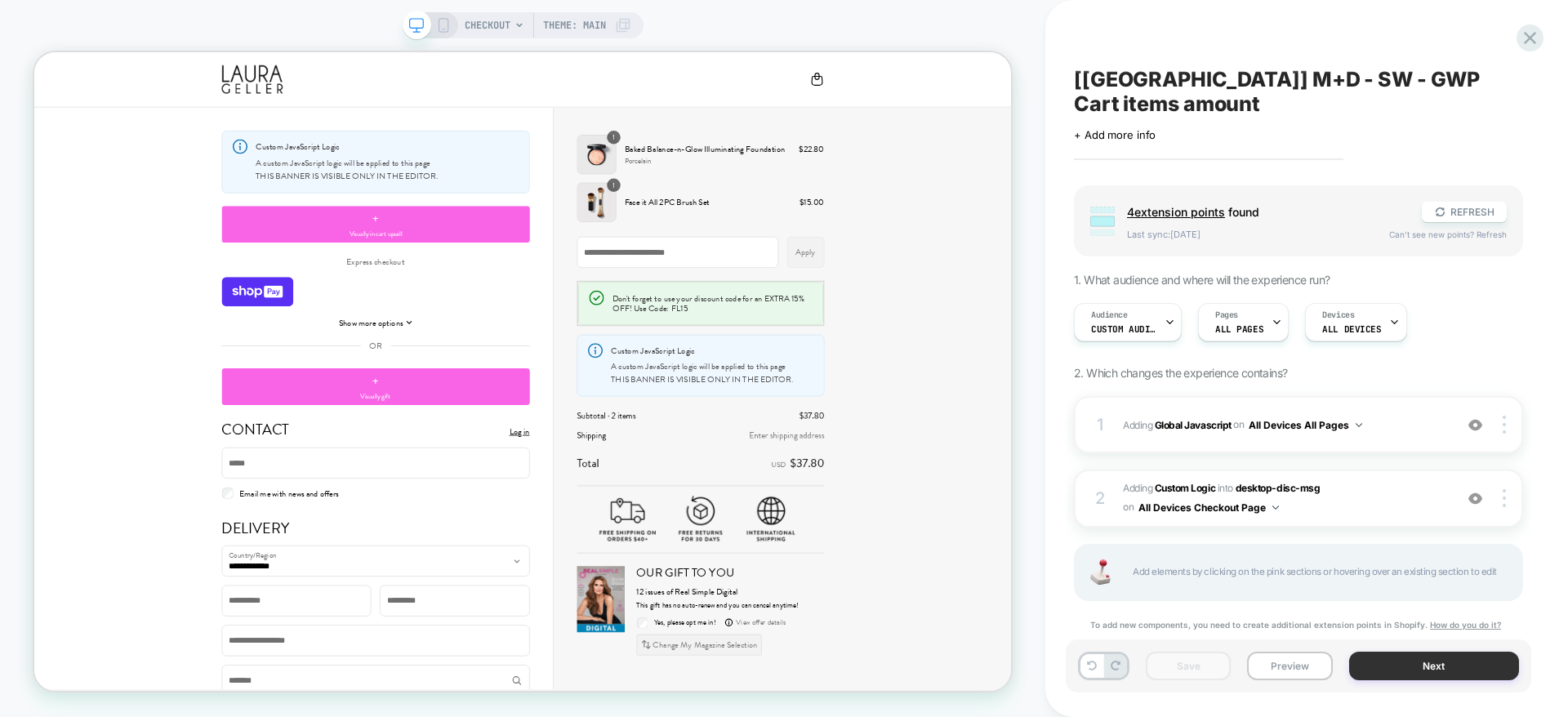
click at [1414, 671] on button "Next" at bounding box center [1433, 665] width 171 height 29
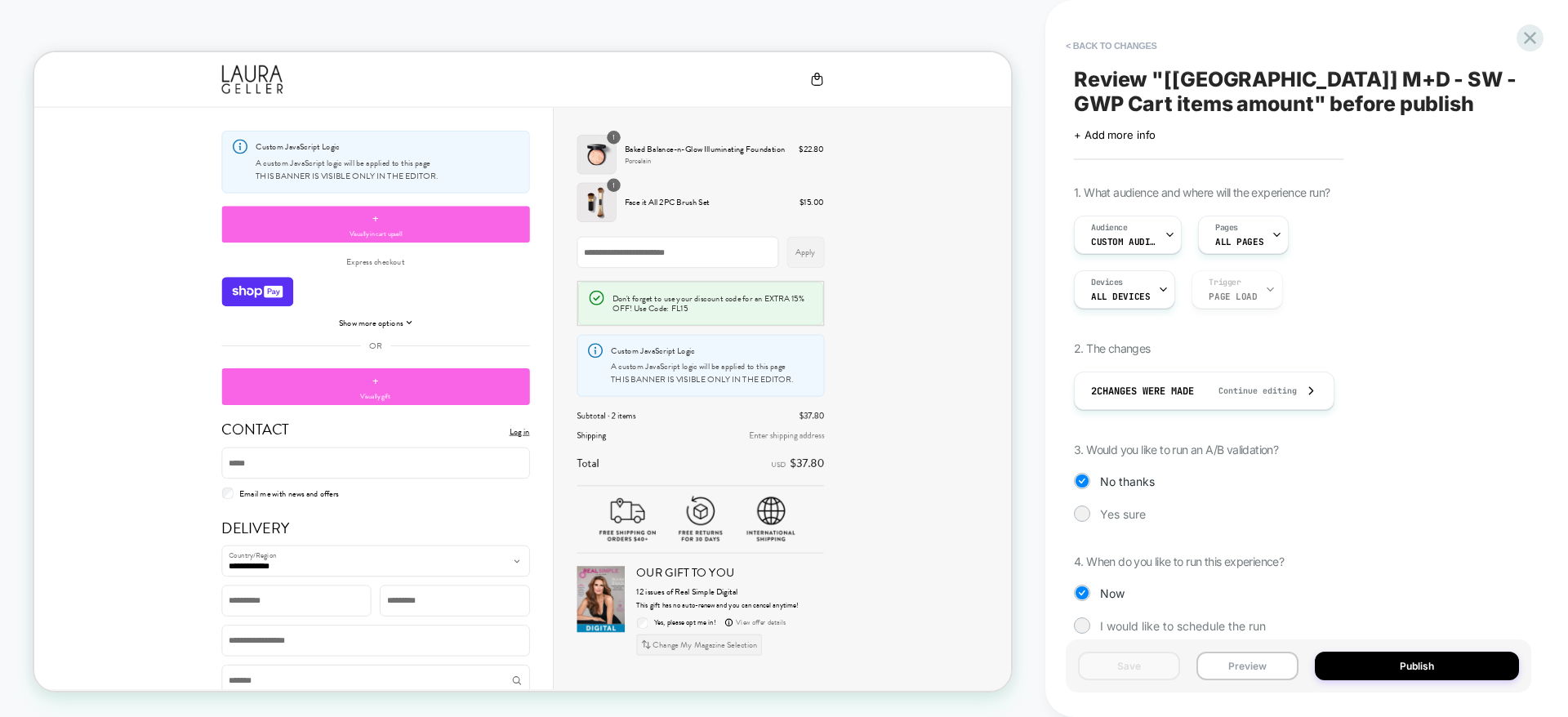
click at [1297, 96] on span "Review " [[GEOGRAPHIC_DATA]] M+D - SW - GWP Cart items amount " before publish" at bounding box center [1298, 91] width 449 height 49
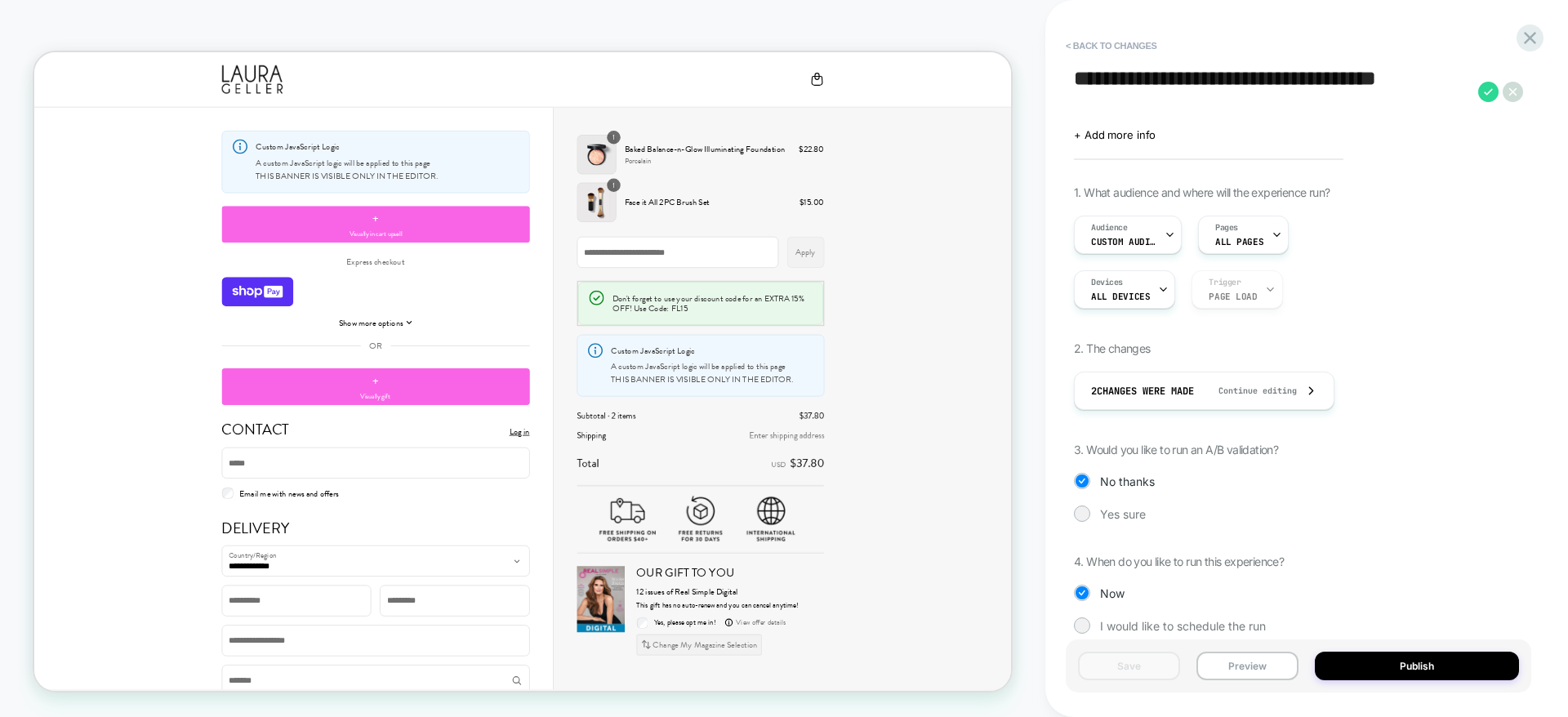
click at [1304, 78] on textarea "**********" at bounding box center [1272, 91] width 396 height 49
type textarea "**********"
click at [1409, 667] on button "Publish" at bounding box center [1416, 665] width 204 height 29
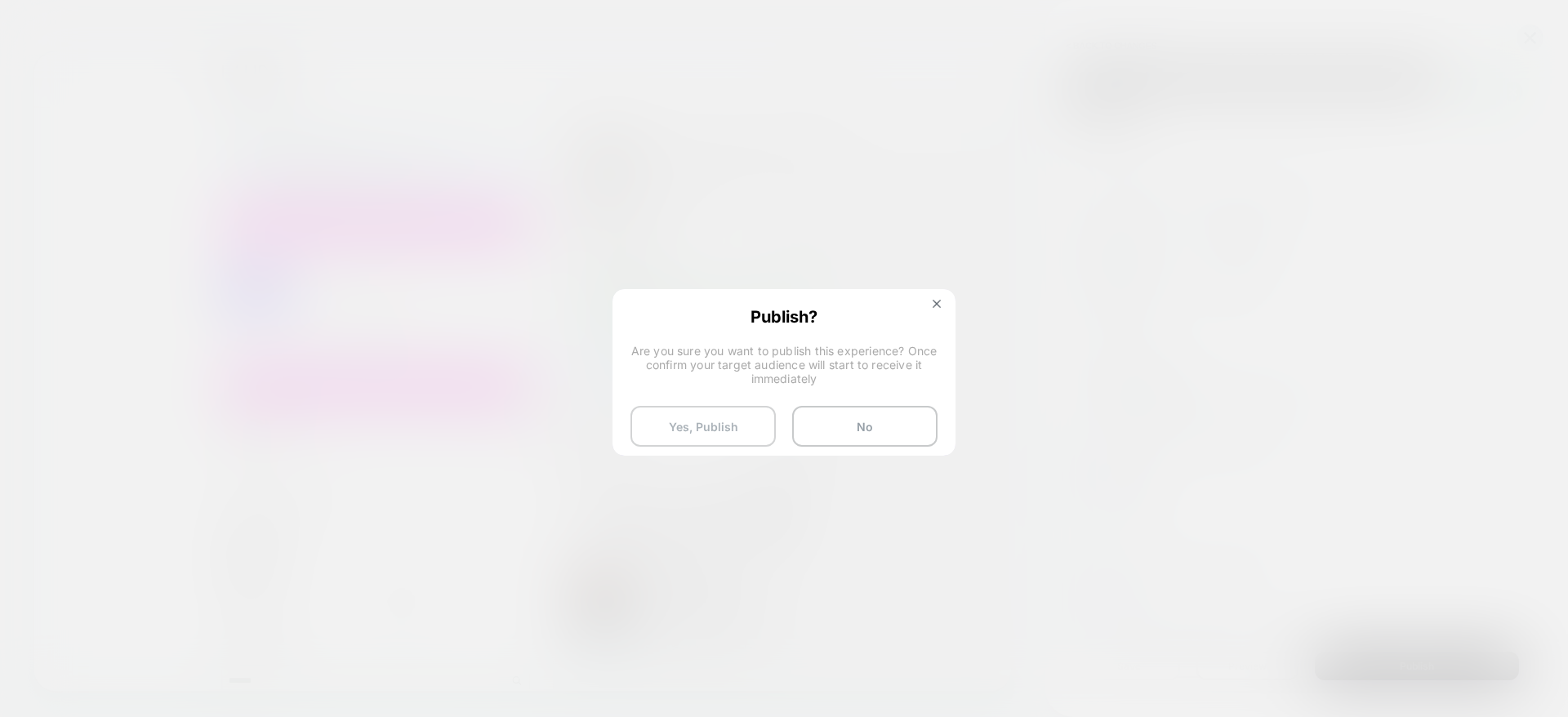
click at [691, 414] on button "Yes, Publish" at bounding box center [703, 426] width 146 height 41
